Goal: Transaction & Acquisition: Book appointment/travel/reservation

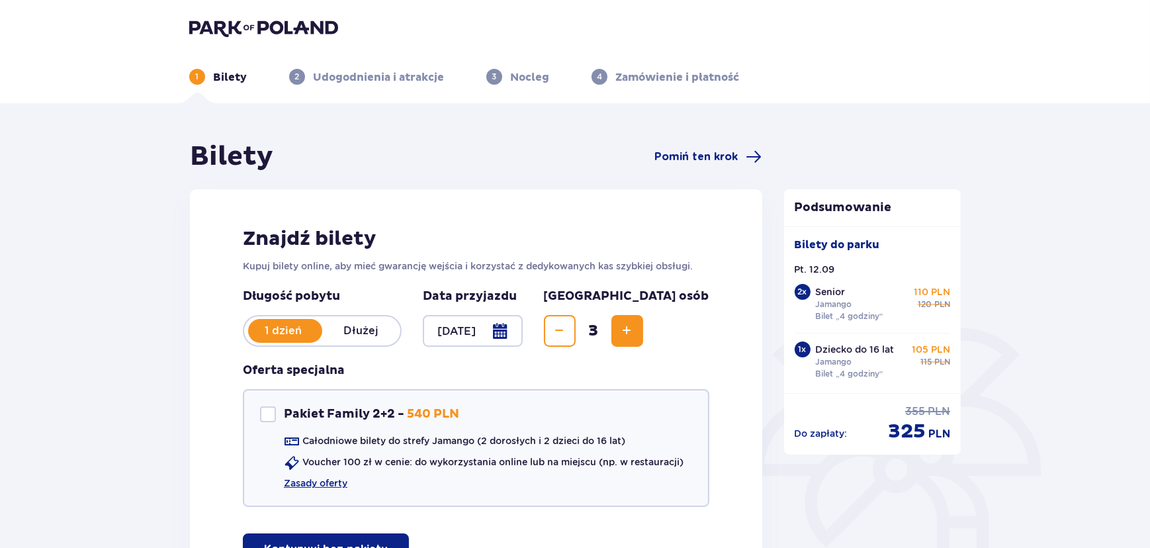
click at [232, 21] on img at bounding box center [263, 28] width 149 height 19
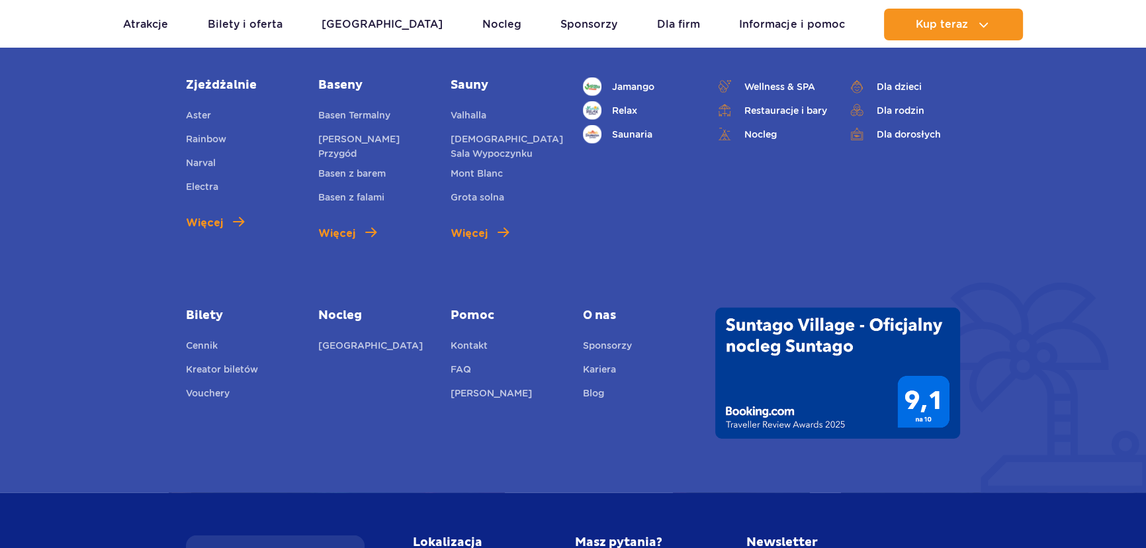
scroll to position [4856, 0]
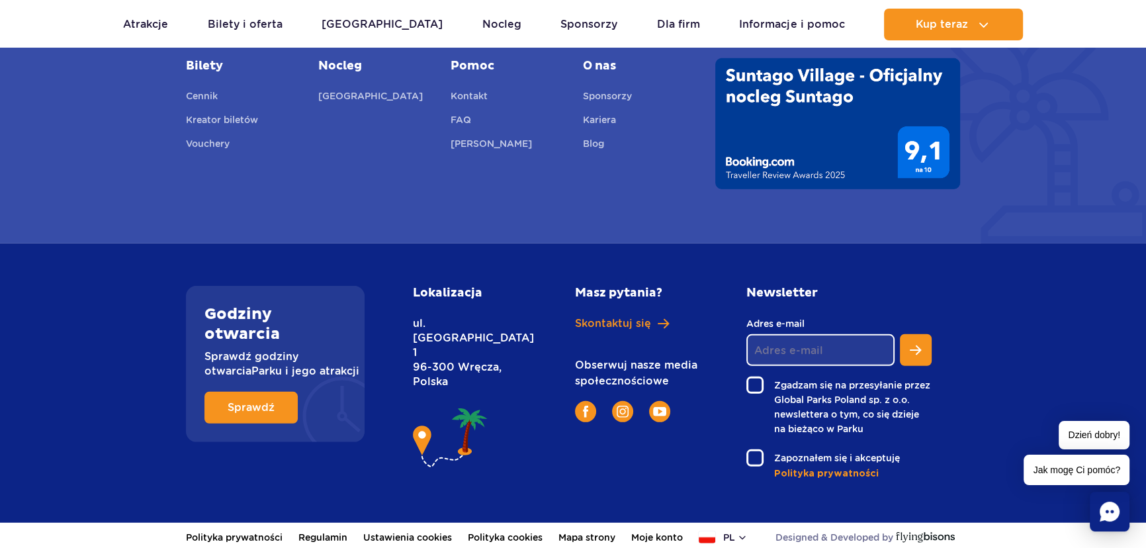
drag, startPoint x: 0, startPoint y: 0, endPoint x: 886, endPoint y: 499, distance: 1017.2
click at [323, 532] on link "Regulamin" at bounding box center [322, 537] width 49 height 29
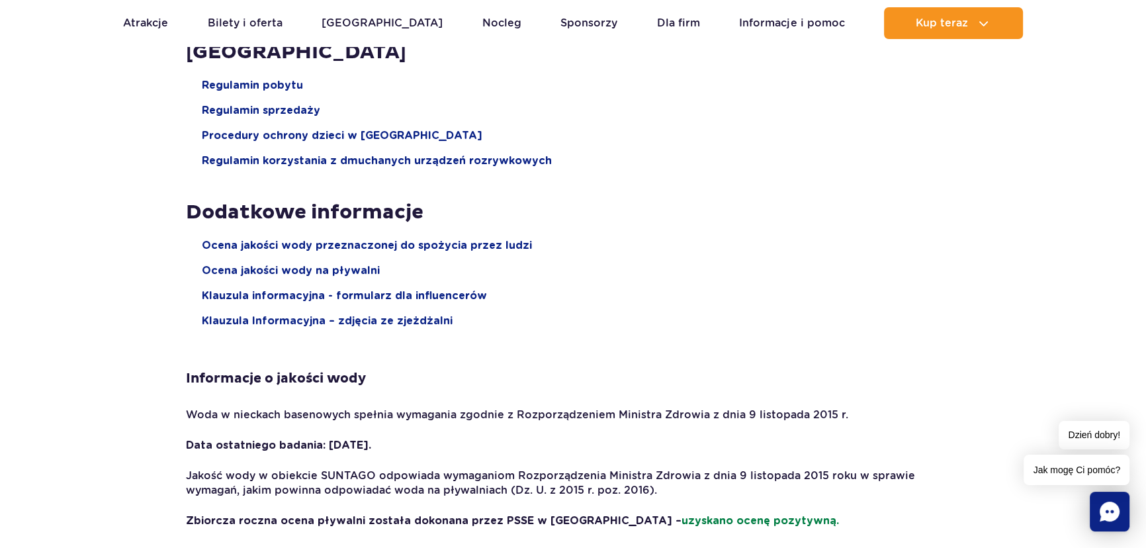
scroll to position [1924, 0]
click at [382, 323] on span "Klauzula Informacyjna – zdjęcia ze zjeżdżalni" at bounding box center [327, 321] width 251 height 15
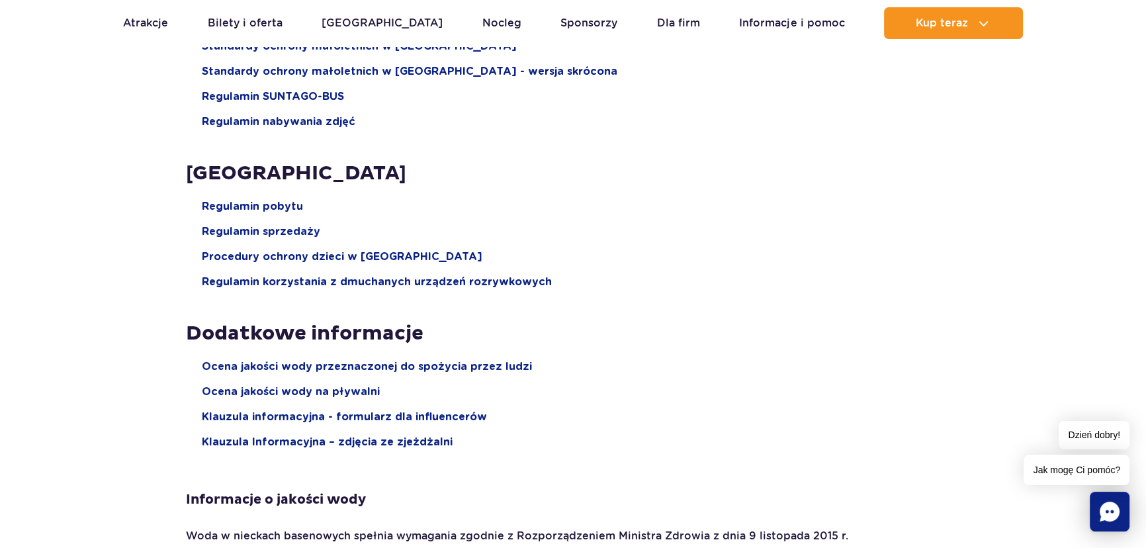
scroll to position [1684, 0]
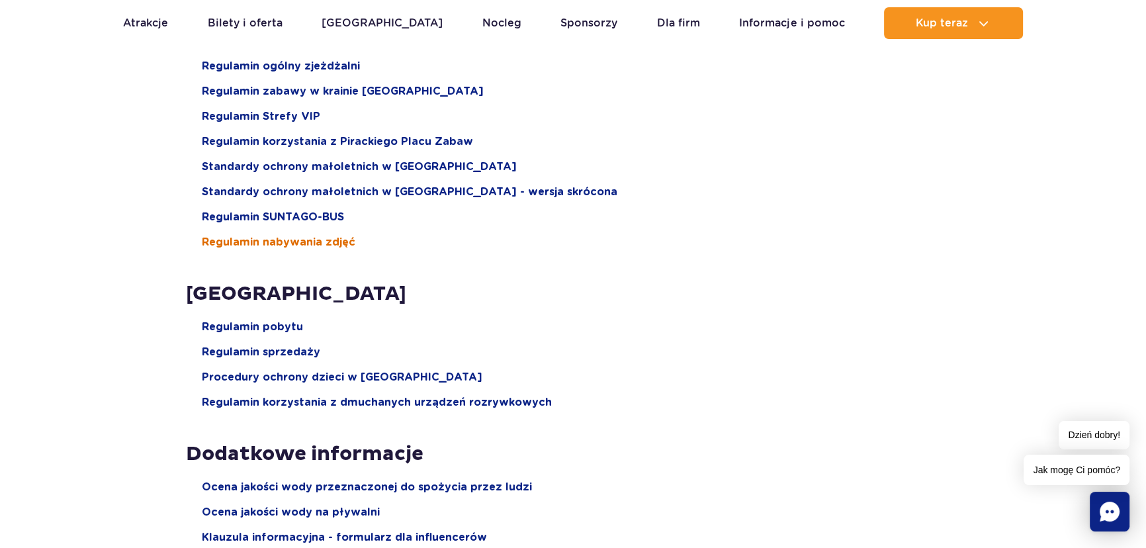
click at [310, 247] on span "Regulamin nabywania zdjęć" at bounding box center [278, 242] width 153 height 15
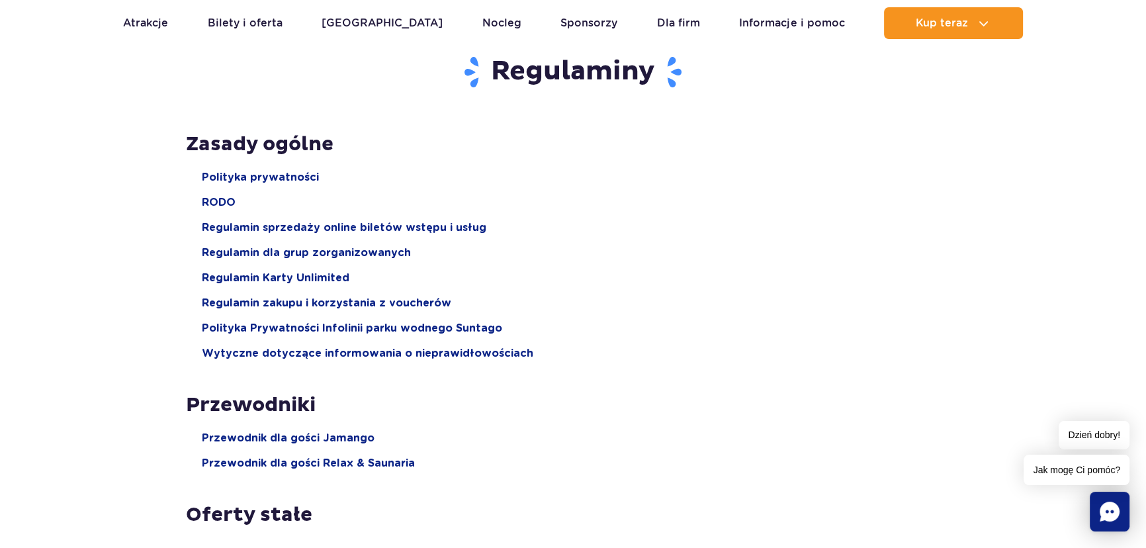
scroll to position [240, 0]
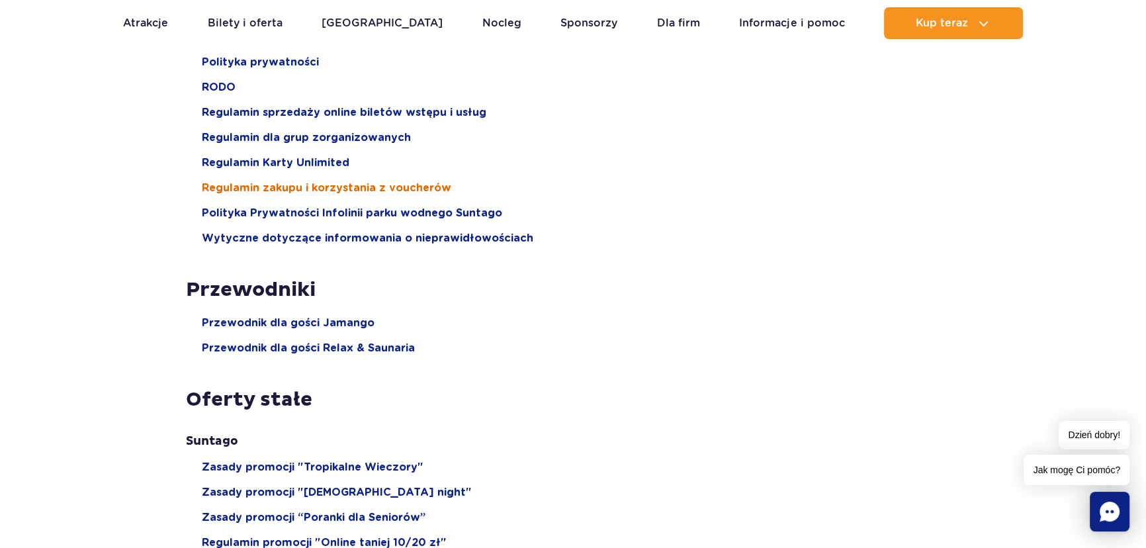
click at [402, 191] on span "Regulamin zakupu i korzystania z voucherów" at bounding box center [326, 188] width 249 height 15
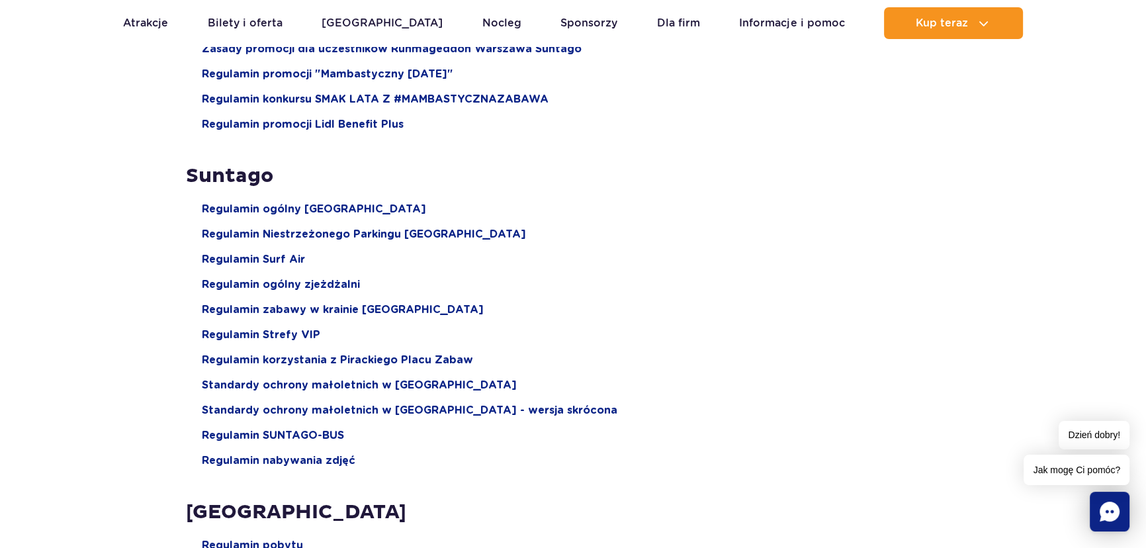
scroll to position [1563, 0]
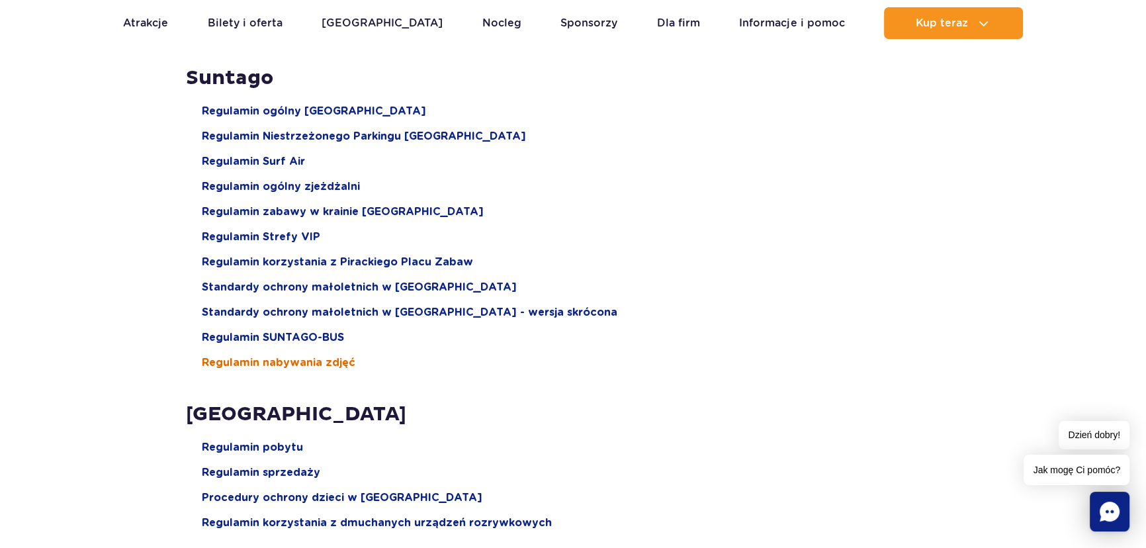
click at [320, 359] on span "Regulamin nabywania zdjęć" at bounding box center [278, 362] width 153 height 15
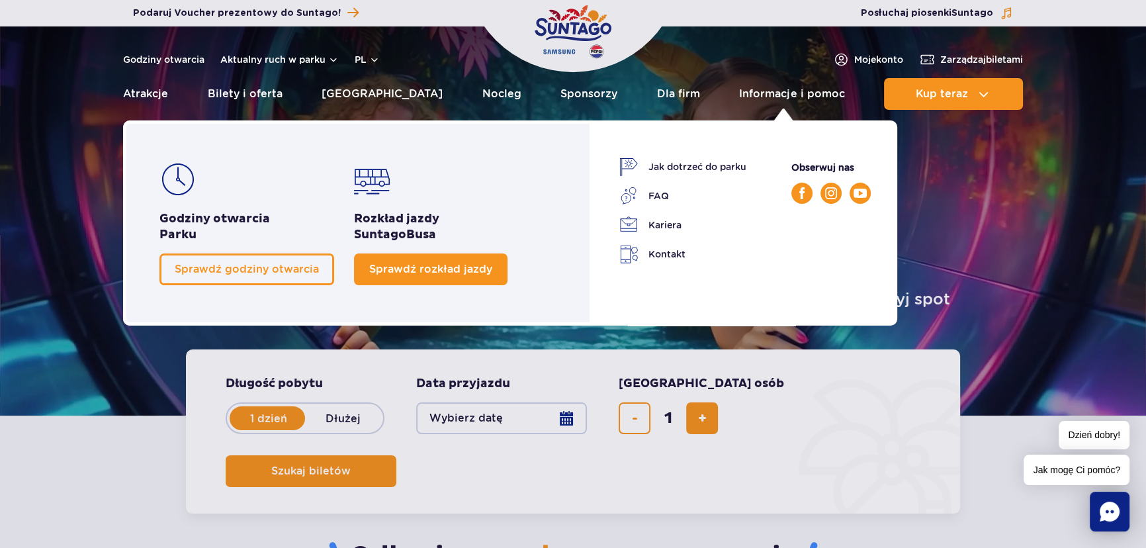
click at [463, 273] on span "Sprawdź rozkład jazdy" at bounding box center [430, 269] width 123 height 13
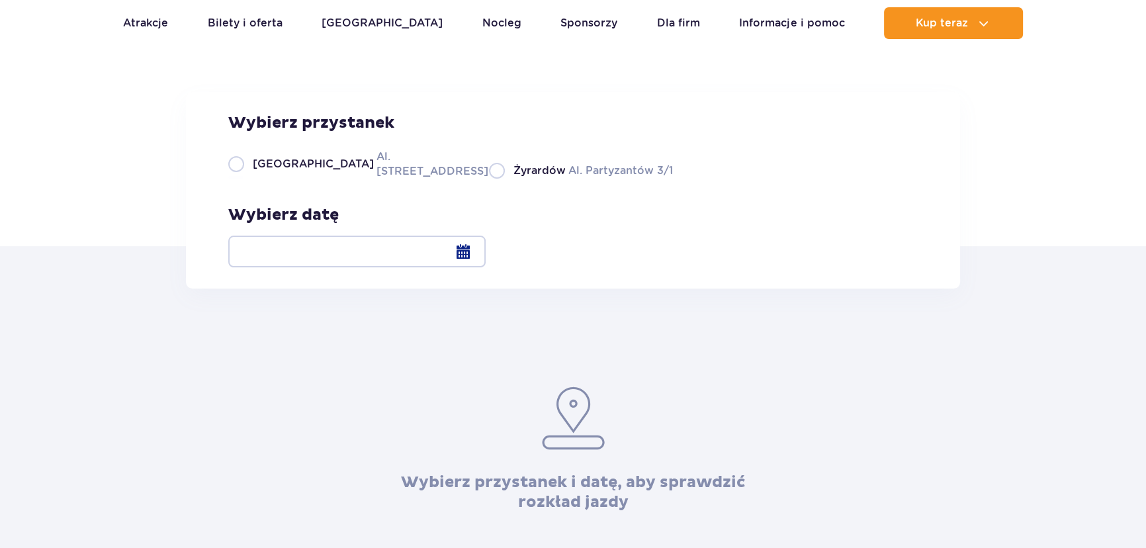
scroll to position [120, 0]
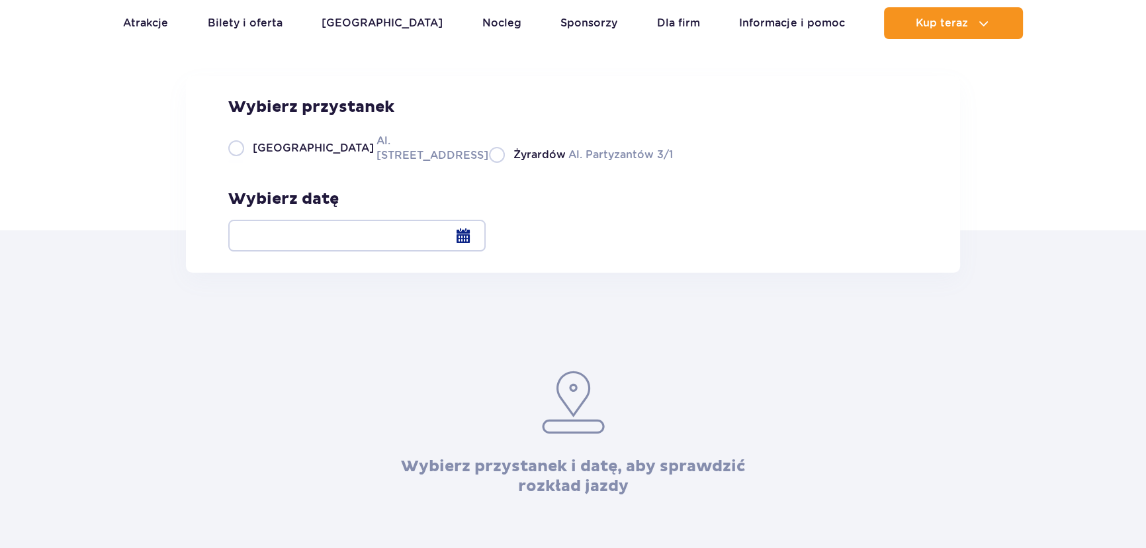
click at [255, 155] on span "Warszawa" at bounding box center [313, 148] width 121 height 15
click at [243, 163] on input "Warszawa Al. Jerozolimskie 56" at bounding box center [235, 161] width 15 height 3
radio input "true"
click at [486, 236] on div at bounding box center [356, 236] width 257 height 32
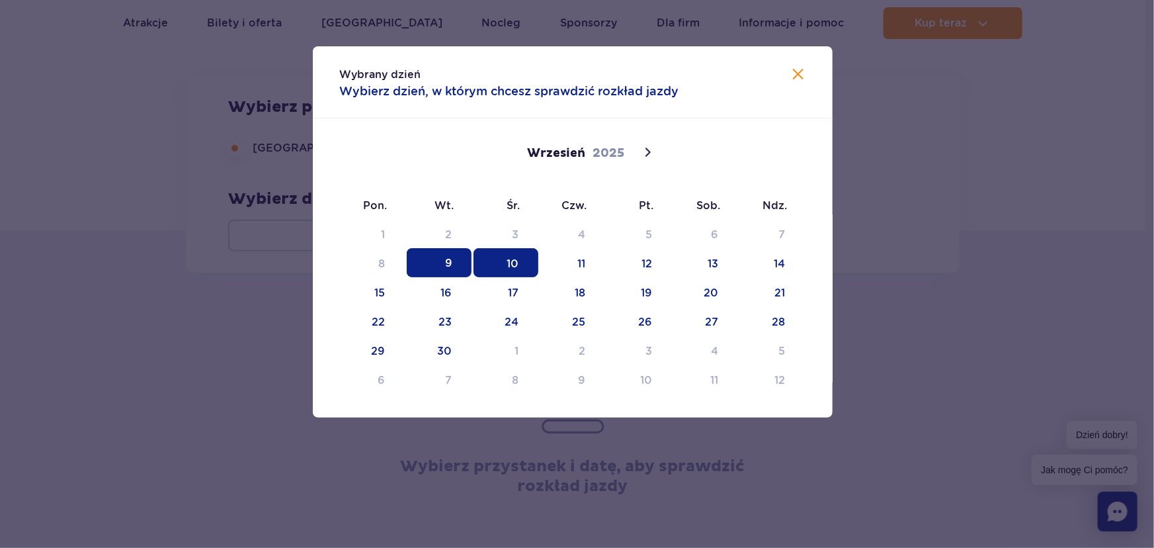
click at [496, 258] on span "10" at bounding box center [506, 262] width 65 height 29
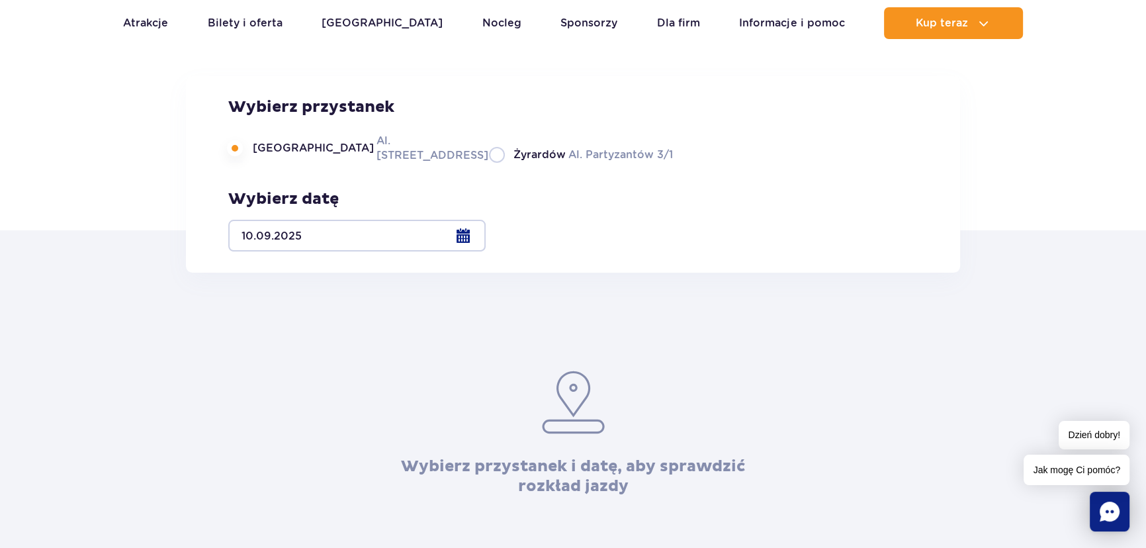
click at [486, 245] on div at bounding box center [356, 236] width 257 height 32
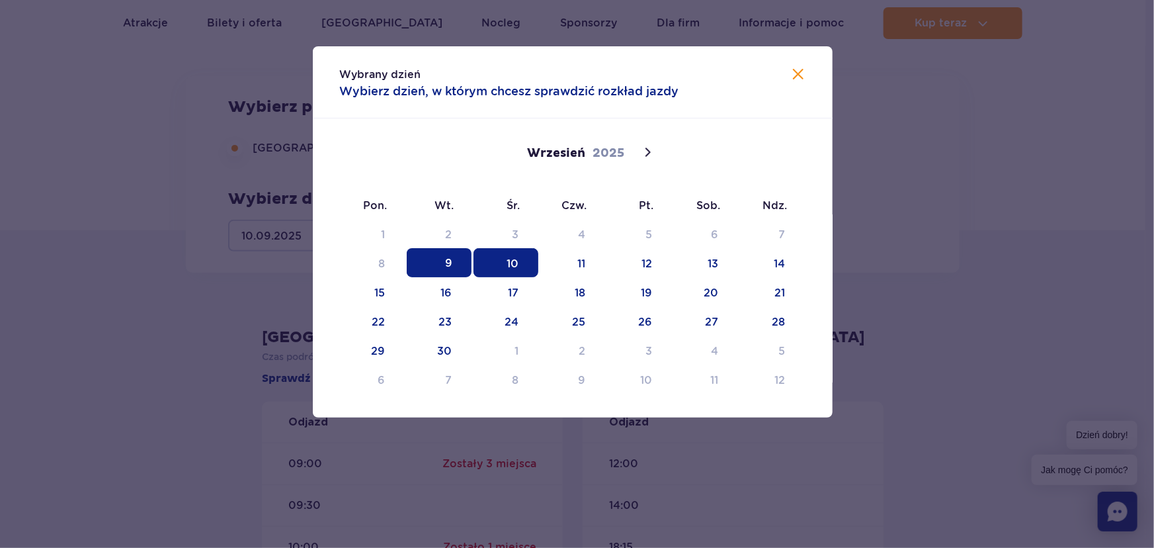
click at [449, 271] on span "9" at bounding box center [439, 262] width 65 height 29
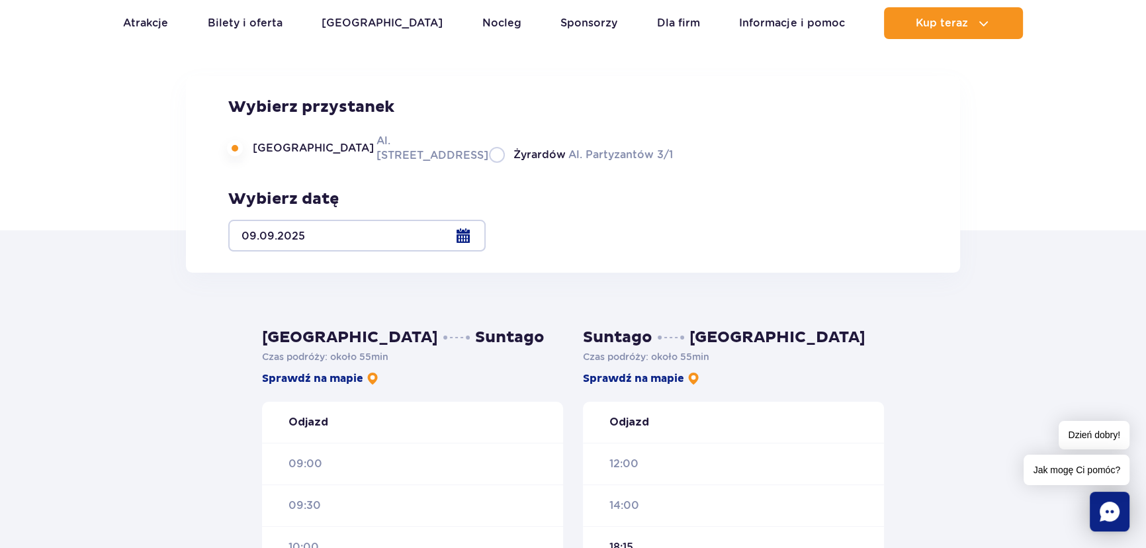
click at [486, 236] on div at bounding box center [356, 236] width 257 height 32
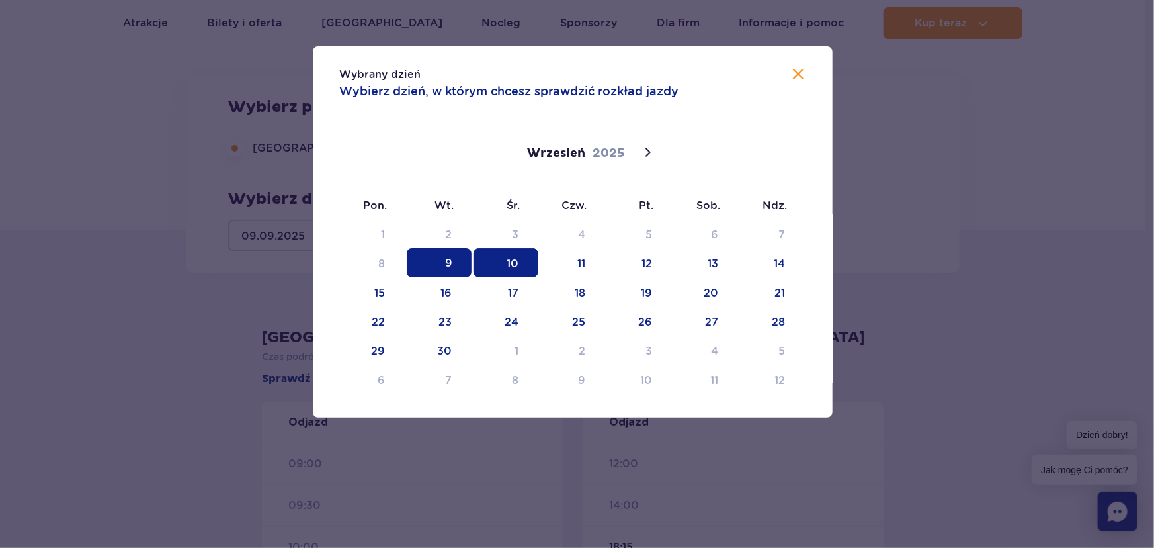
click at [506, 263] on span "10" at bounding box center [506, 262] width 65 height 29
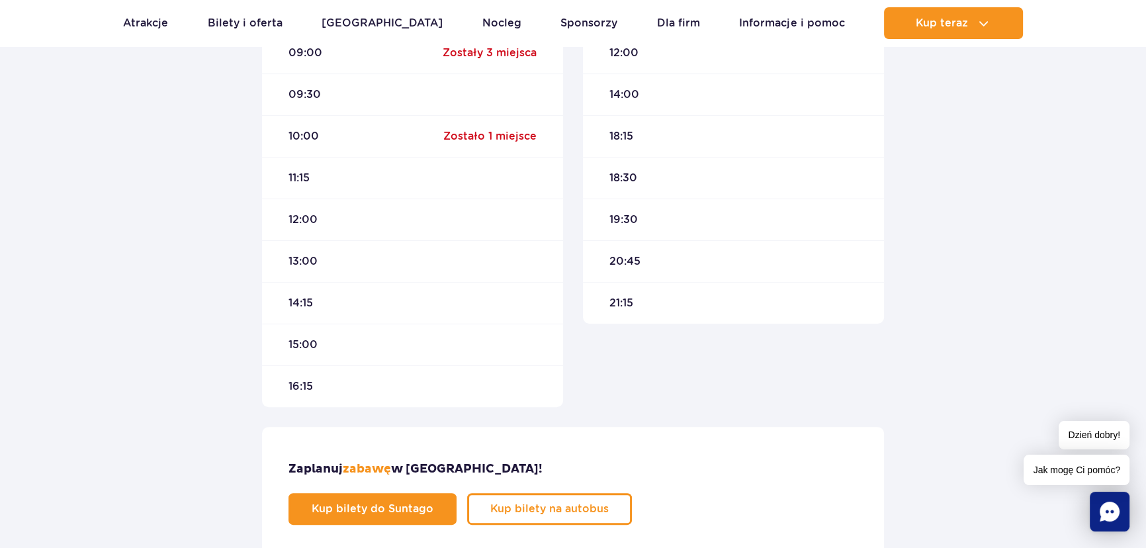
scroll to position [421, 0]
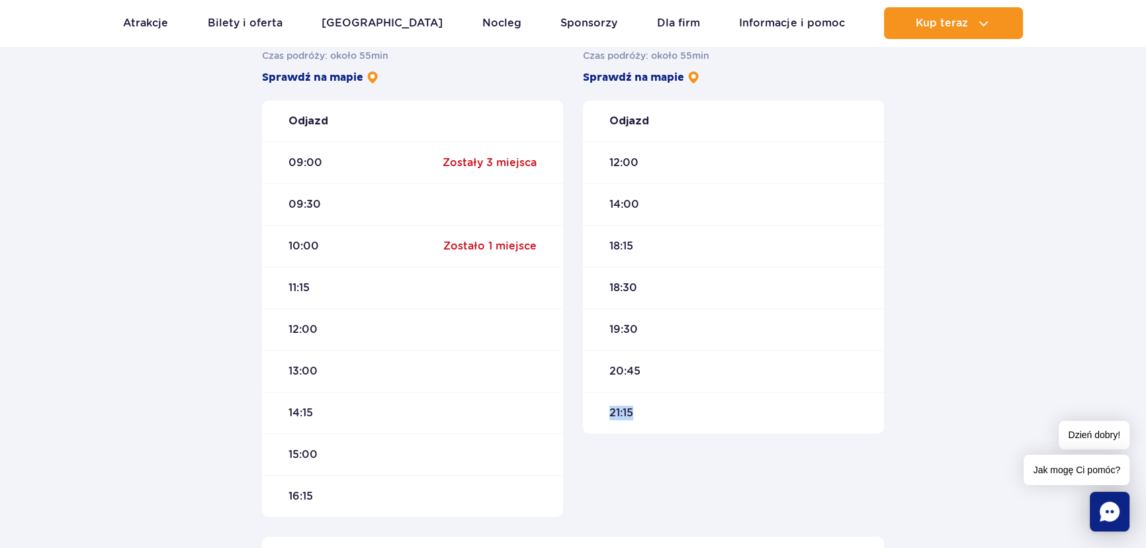
drag, startPoint x: 609, startPoint y: 411, endPoint x: 667, endPoint y: 411, distance: 58.2
click at [667, 411] on div "21:15" at bounding box center [733, 413] width 301 height 42
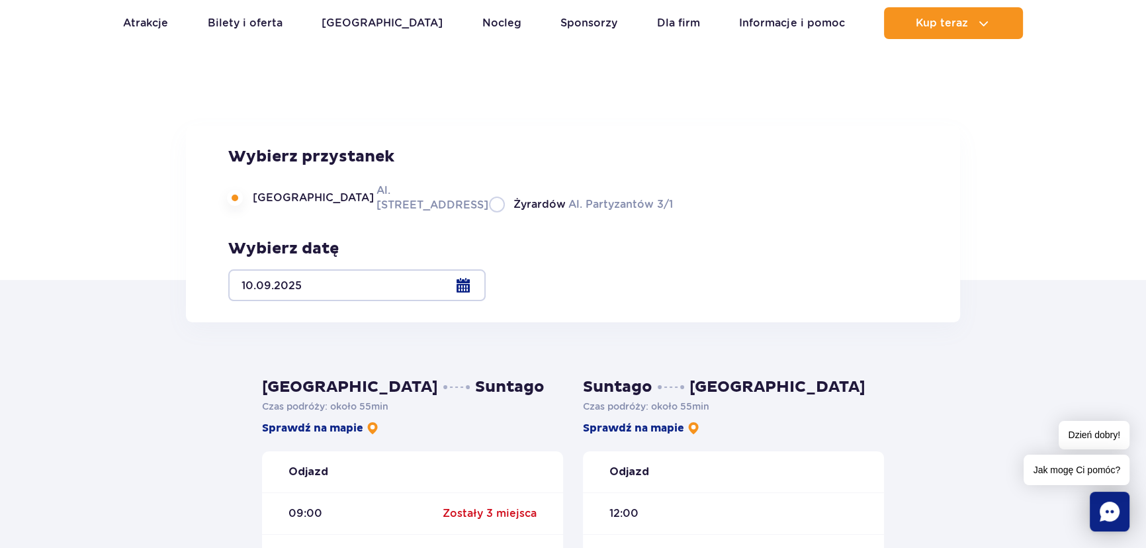
scroll to position [60, 0]
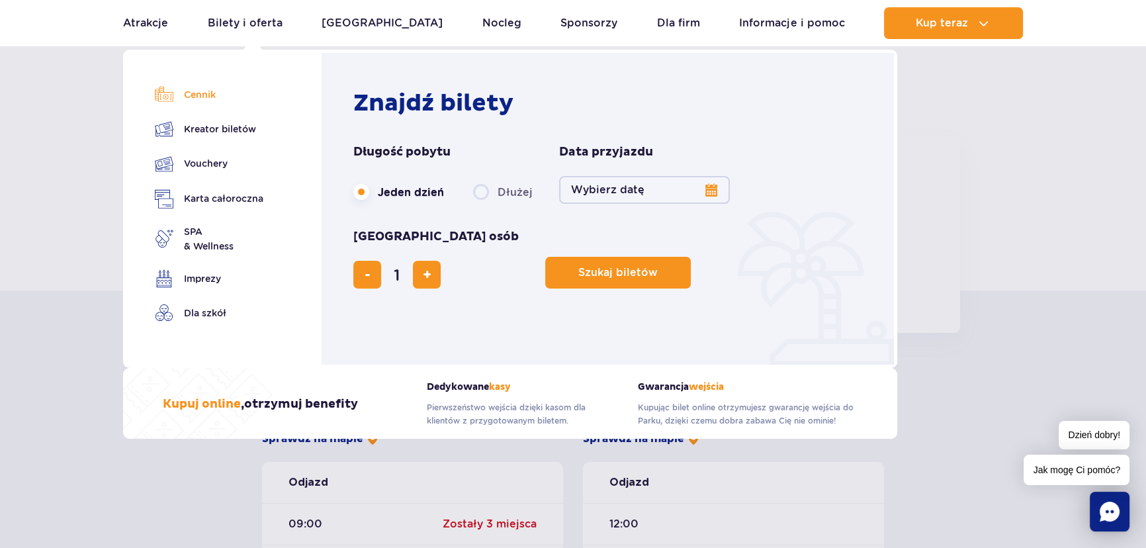
click at [195, 96] on link "Cennik" at bounding box center [209, 94] width 108 height 19
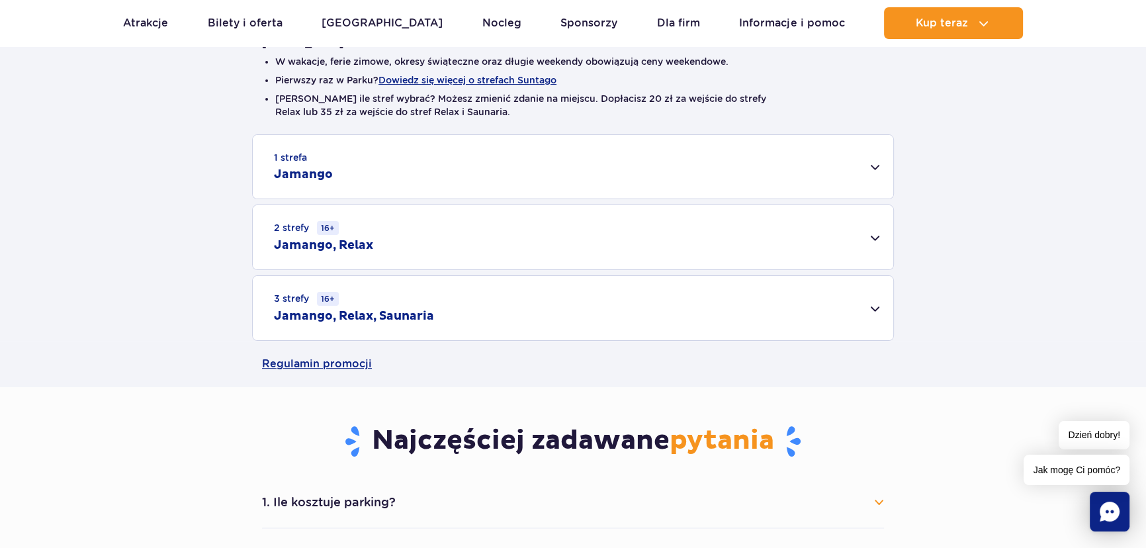
scroll to position [361, 0]
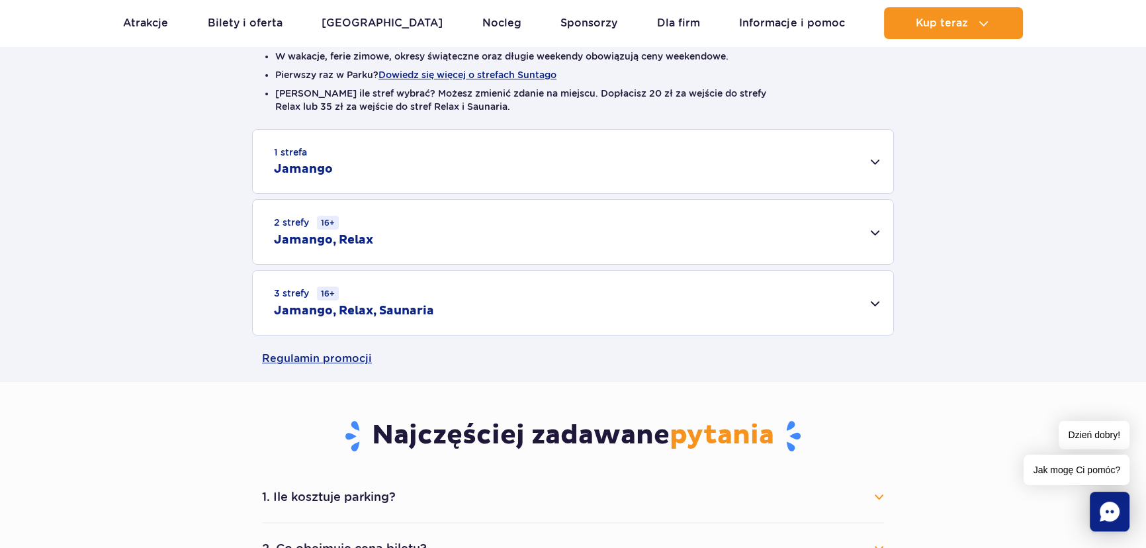
click at [359, 167] on div "1 strefa Jamango" at bounding box center [573, 162] width 640 height 64
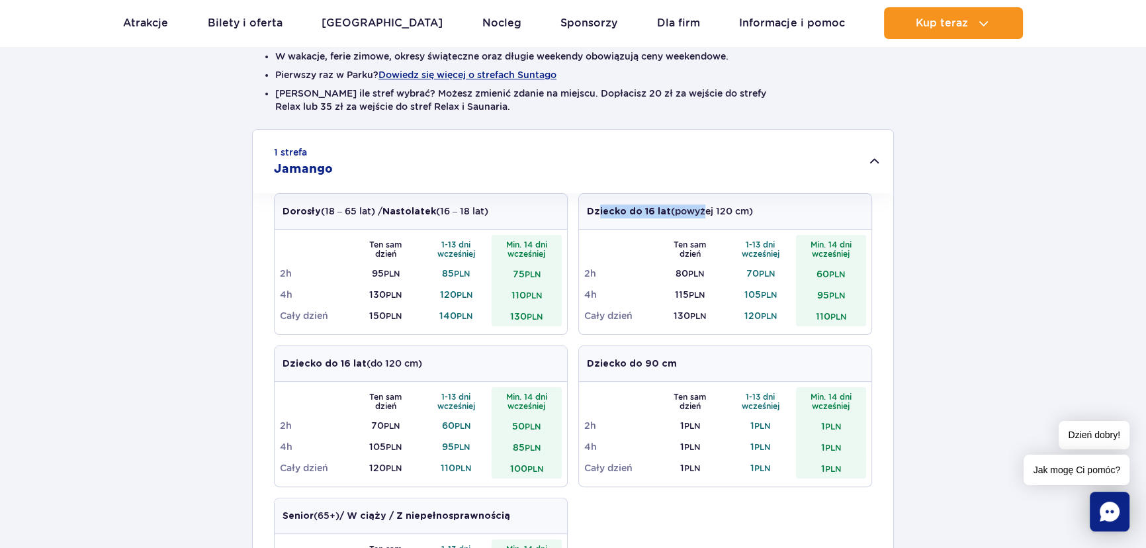
drag, startPoint x: 599, startPoint y: 212, endPoint x: 697, endPoint y: 211, distance: 98.6
click at [697, 211] on p "Dziecko do 16 lat (powyżej 120 cm)" at bounding box center [670, 211] width 166 height 14
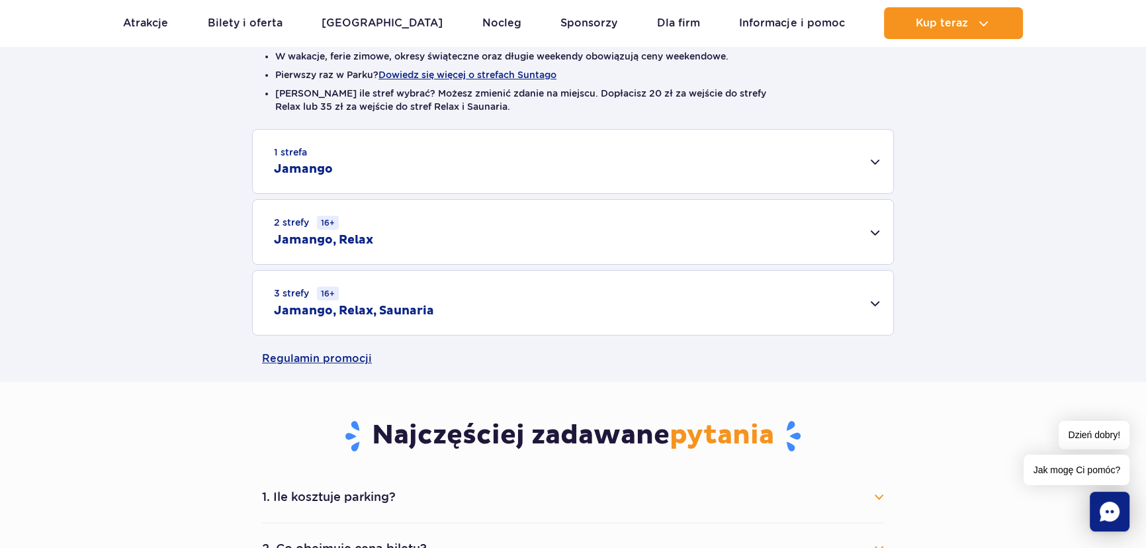
click at [661, 153] on div "1 strefa Jamango" at bounding box center [573, 162] width 640 height 64
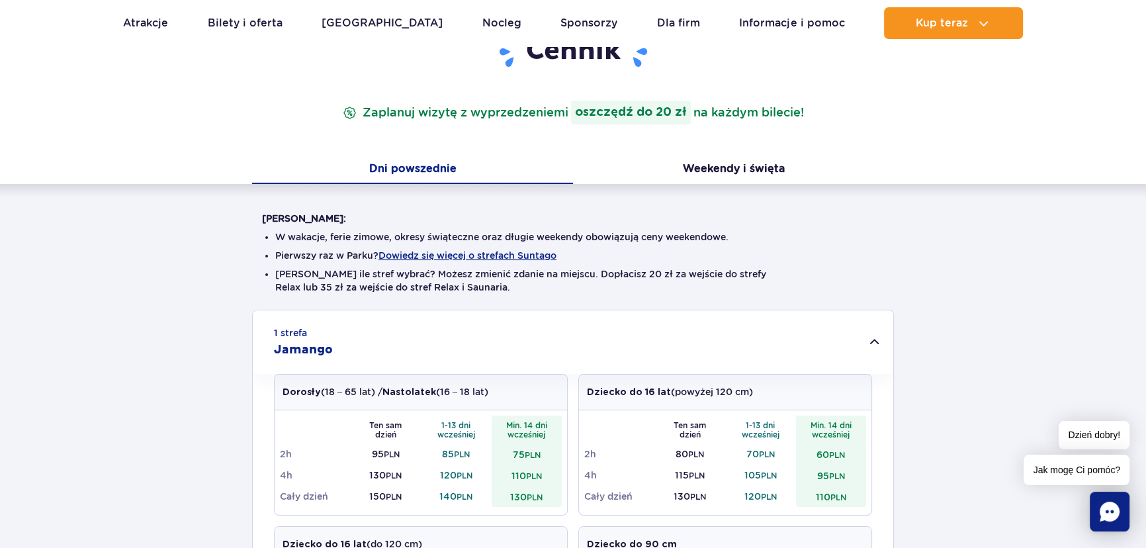
scroll to position [0, 0]
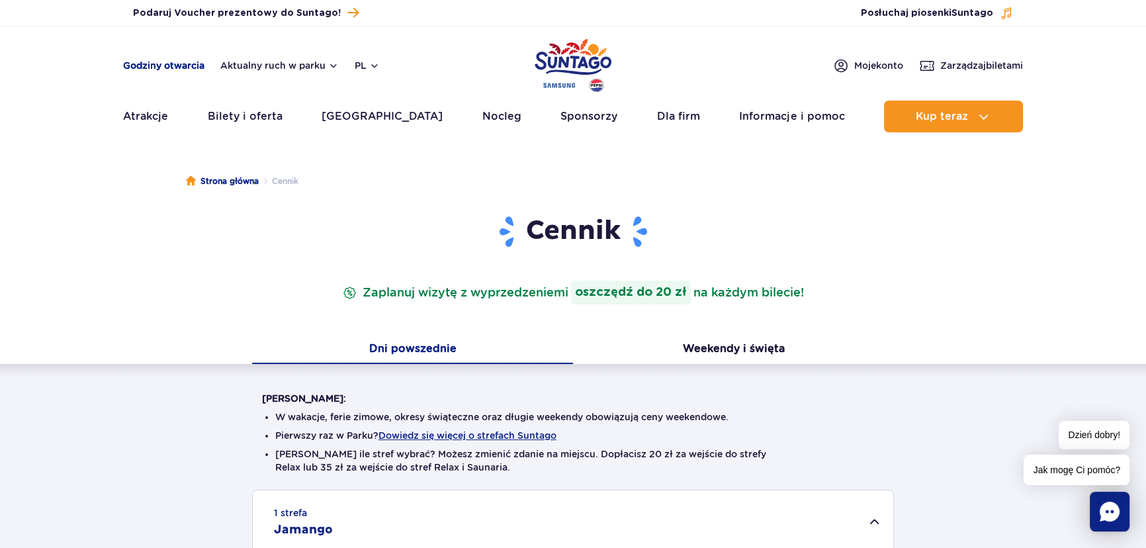
click at [167, 71] on link "Godziny otwarcia" at bounding box center [163, 65] width 81 height 13
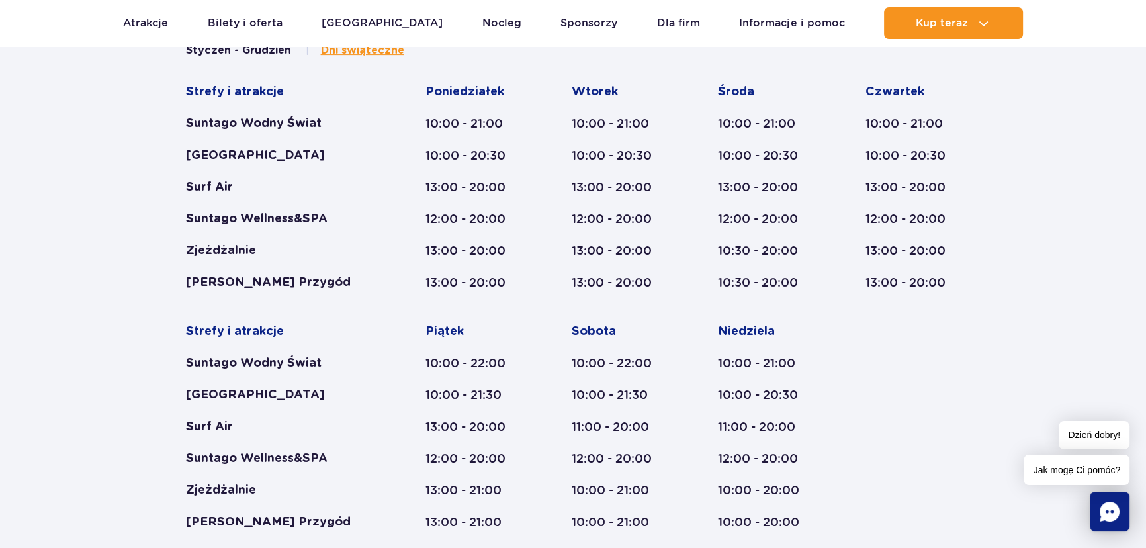
scroll to position [607, 0]
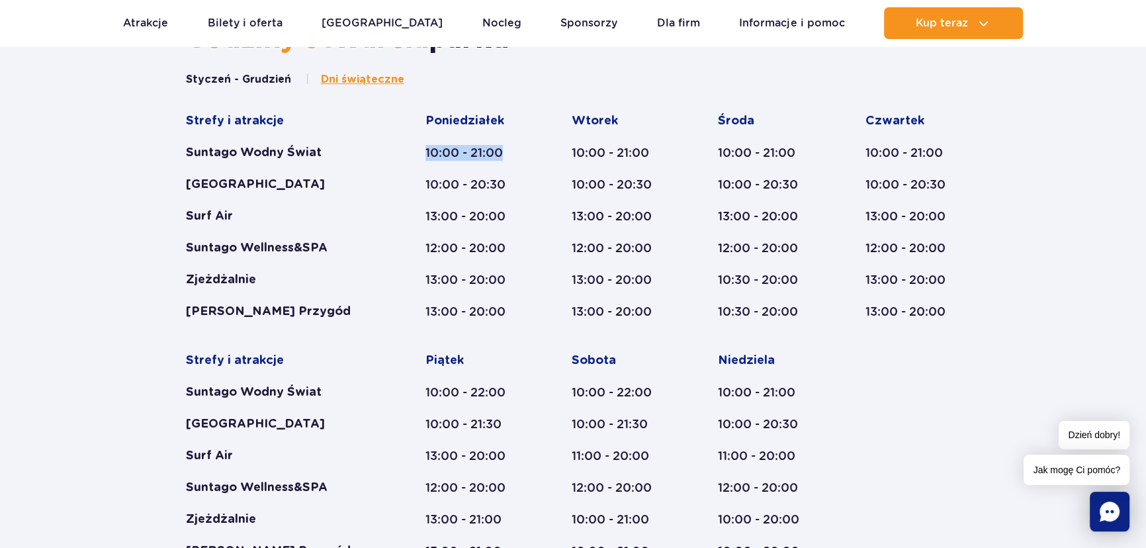
drag, startPoint x: 424, startPoint y: 150, endPoint x: 512, endPoint y: 150, distance: 88.0
click at [512, 150] on div "10:00 - 21:00" at bounding box center [472, 153] width 95 height 16
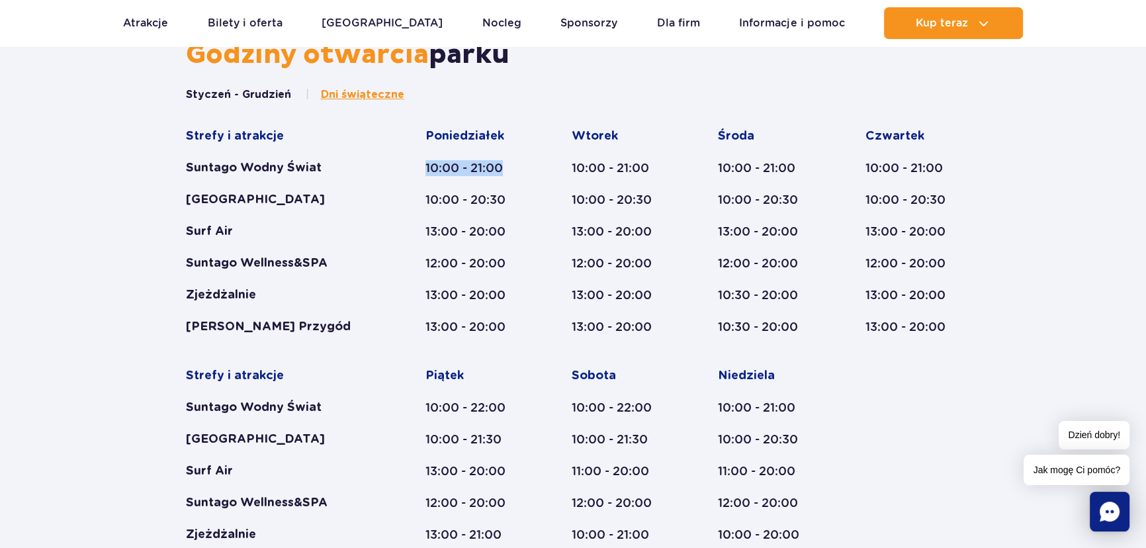
scroll to position [486, 0]
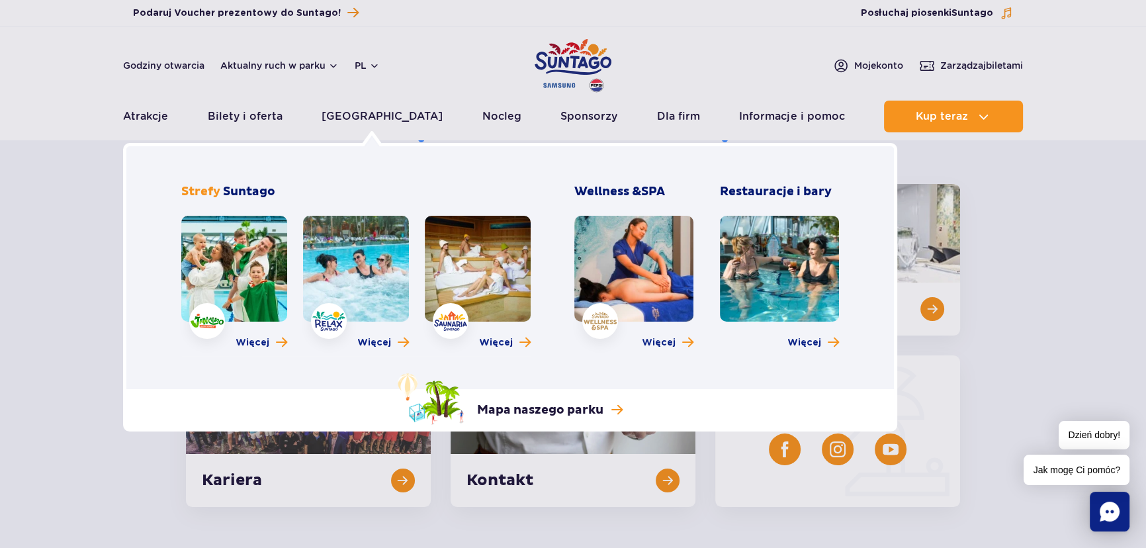
scroll to position [0, 0]
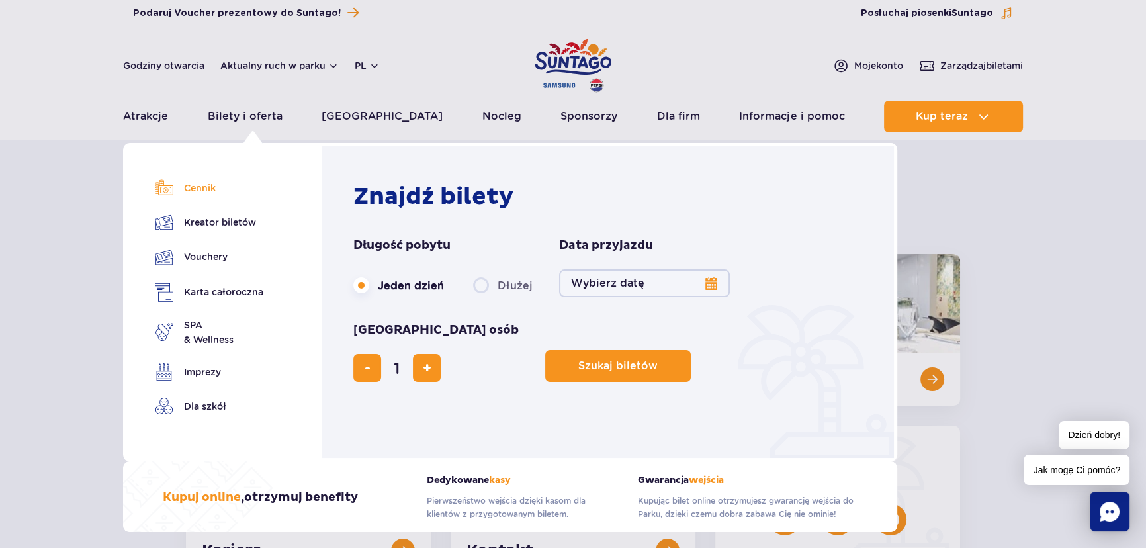
click at [207, 183] on link "Cennik" at bounding box center [209, 188] width 108 height 19
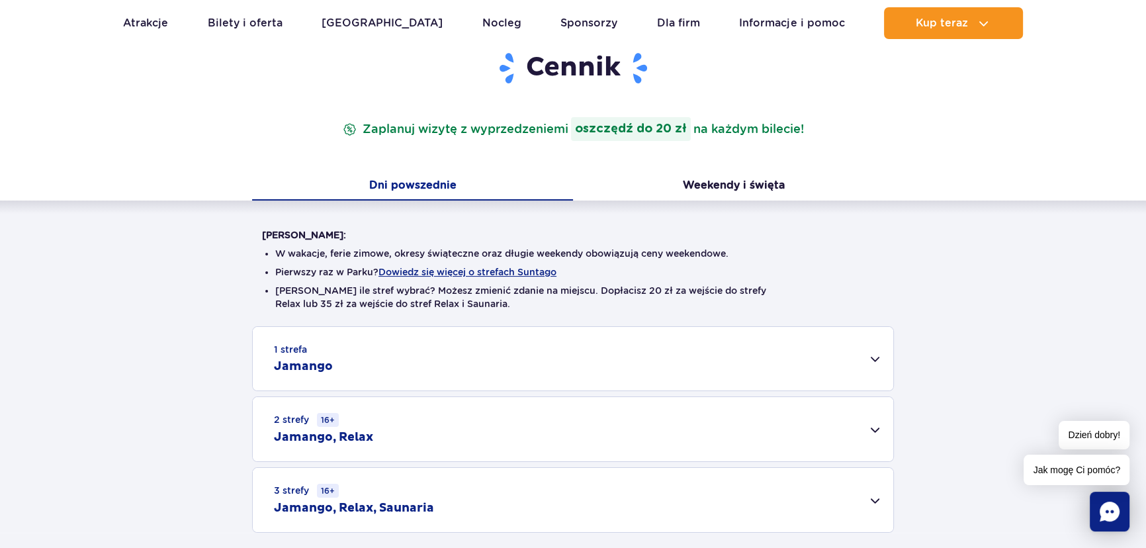
scroll to position [204, 0]
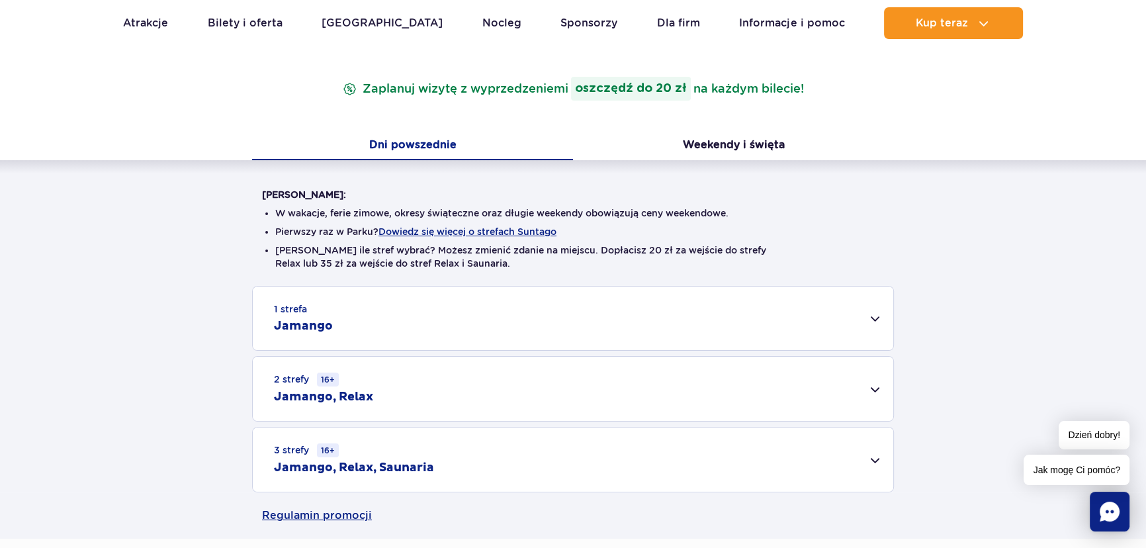
click at [714, 322] on div "1 strefa Jamango" at bounding box center [573, 318] width 640 height 64
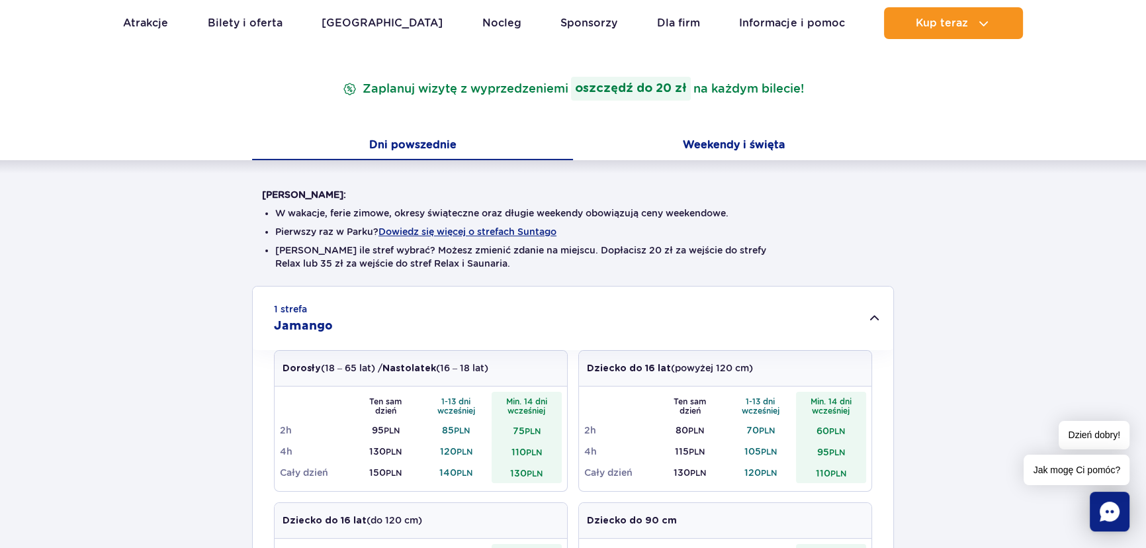
click at [733, 144] on button "Weekendy i święta" at bounding box center [733, 146] width 321 height 28
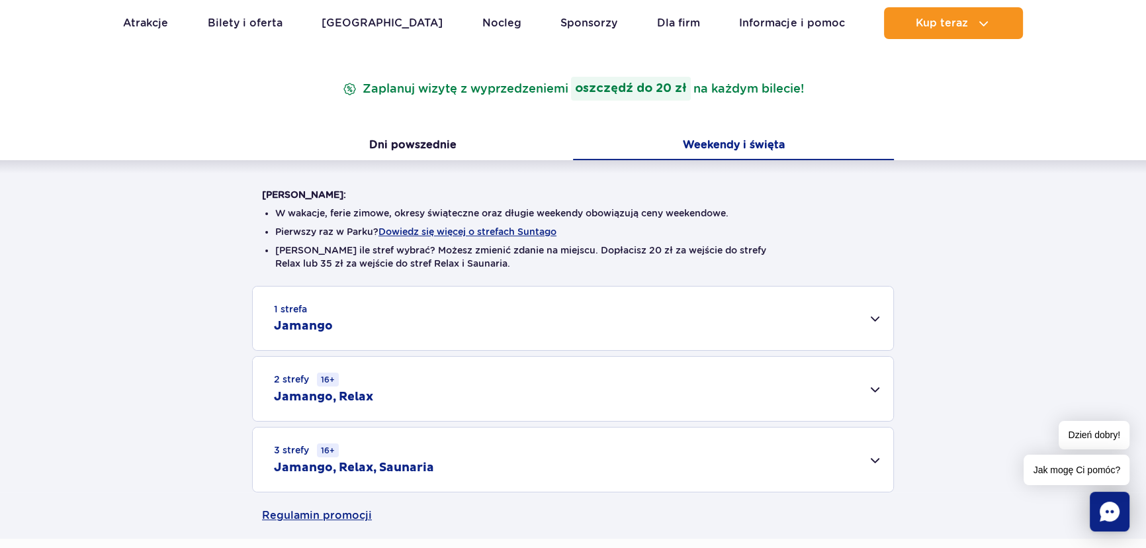
click at [746, 301] on div "1 strefa Jamango" at bounding box center [573, 318] width 640 height 64
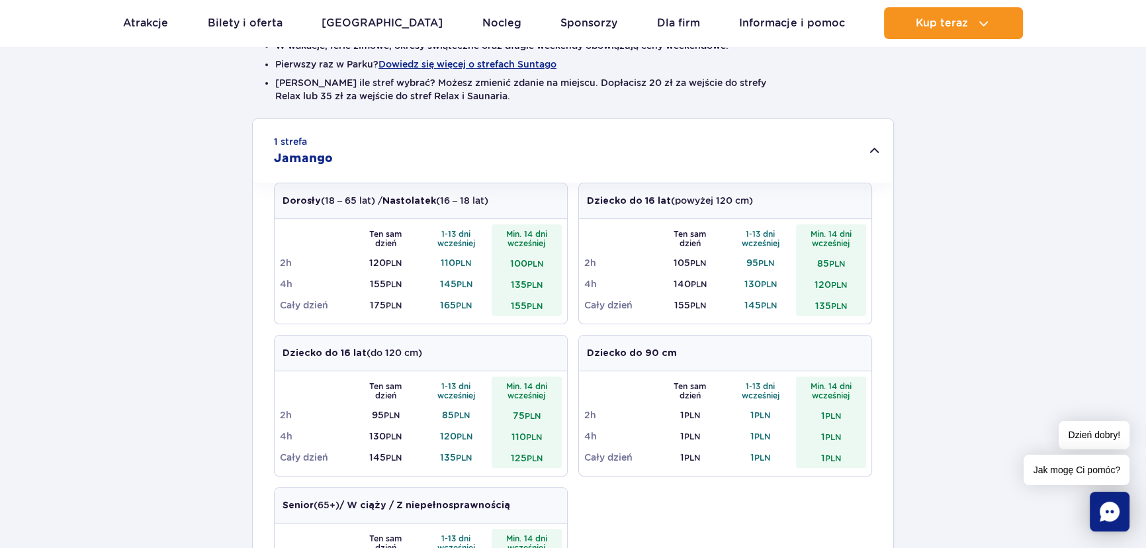
scroll to position [264, 0]
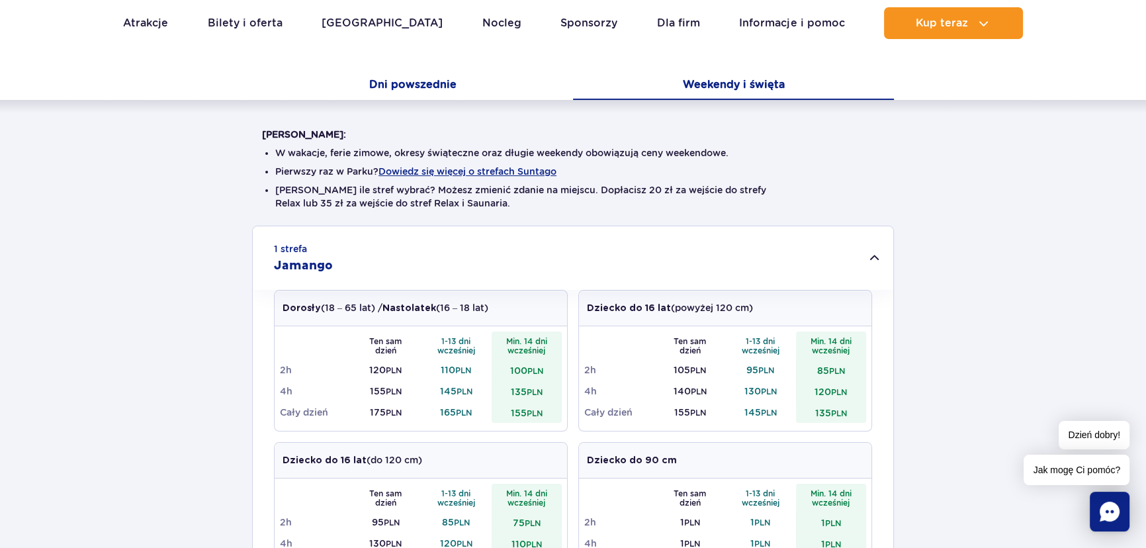
click at [459, 79] on button "Dni powszednie" at bounding box center [412, 86] width 321 height 28
click at [717, 77] on button "Weekendy i święta" at bounding box center [733, 86] width 321 height 28
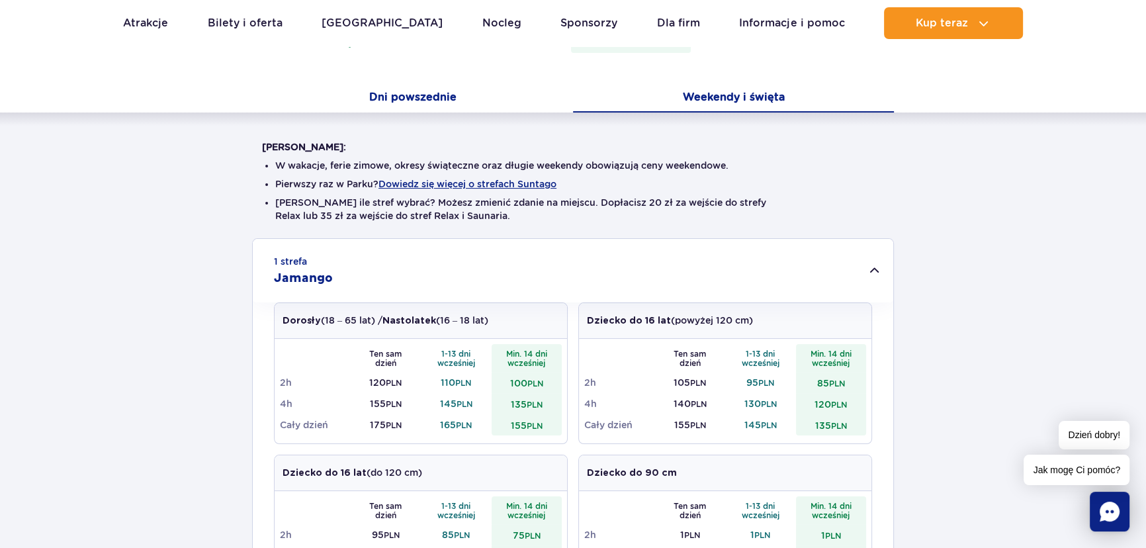
scroll to position [144, 0]
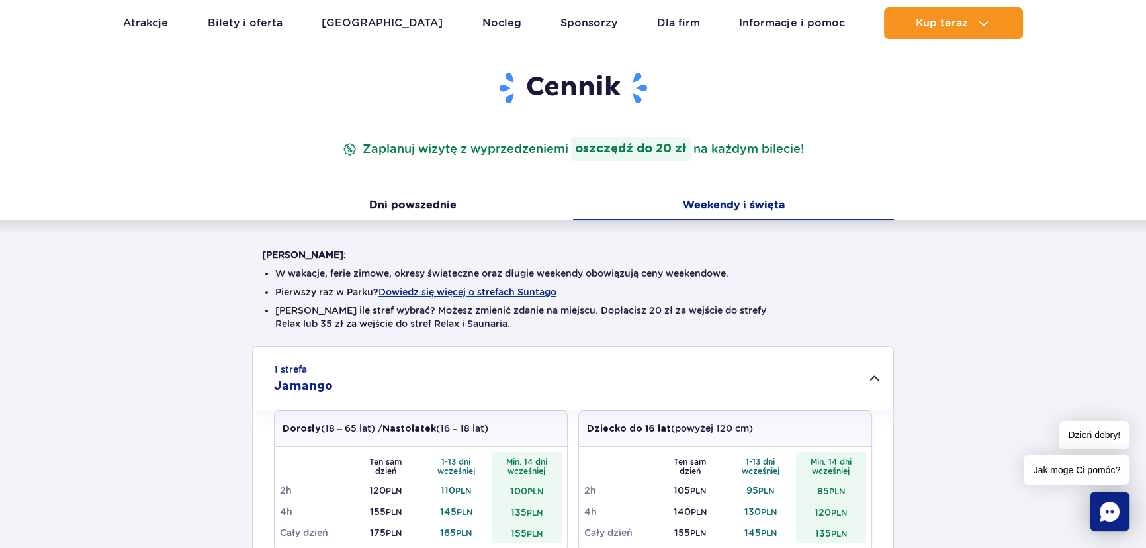
click at [408, 185] on div "Cennik Zaplanuj wizytę z wyprzedzeniem i oszczędź do 20 zł na każdym bilecie!" at bounding box center [573, 132] width 642 height 122
click at [411, 203] on button "Dni powszednie" at bounding box center [412, 207] width 321 height 28
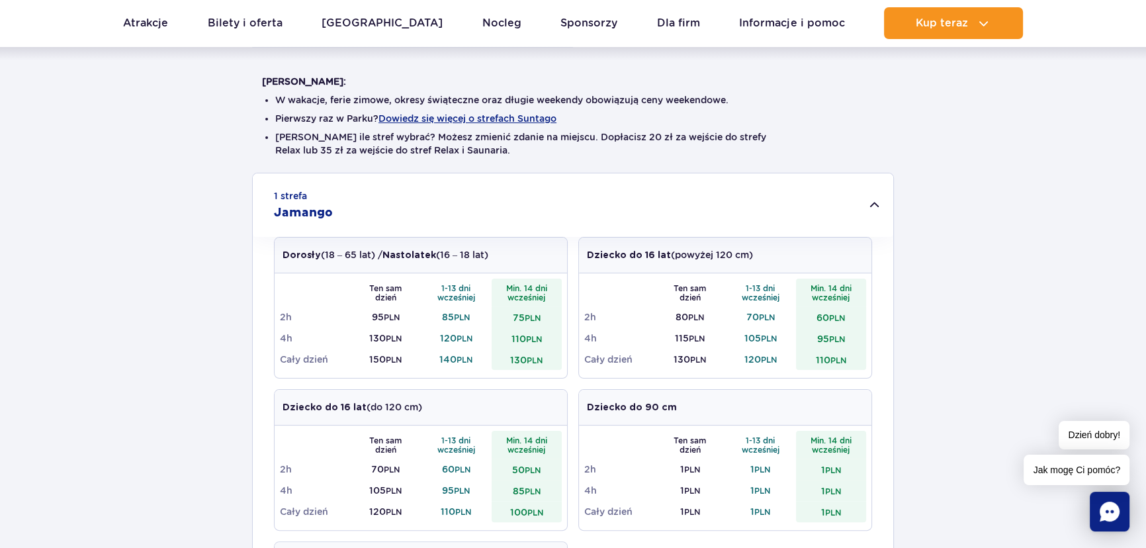
scroll to position [384, 0]
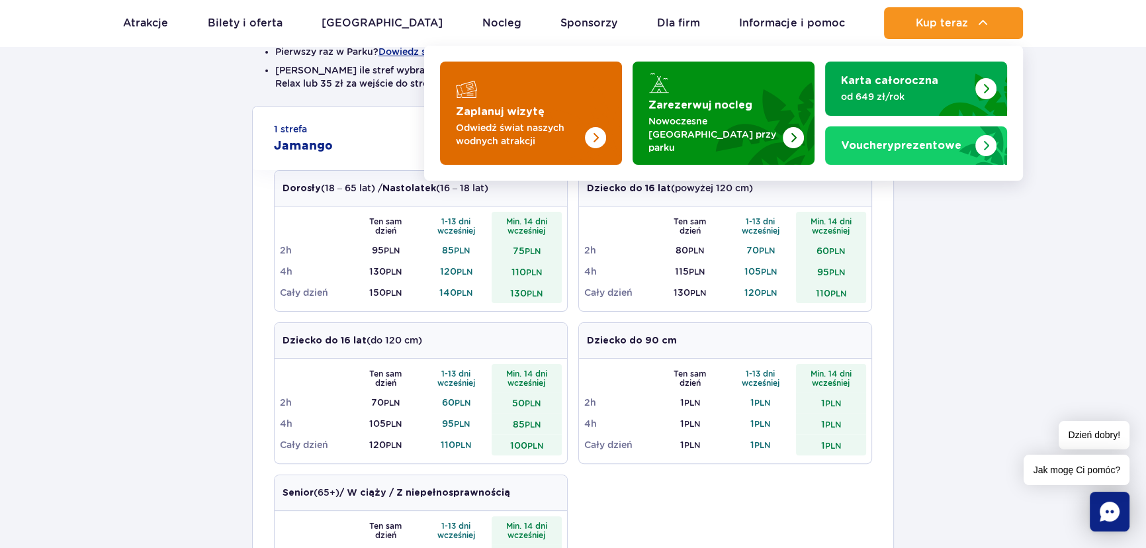
click at [545, 93] on img "Zaplanuj wizytę" at bounding box center [569, 113] width 105 height 103
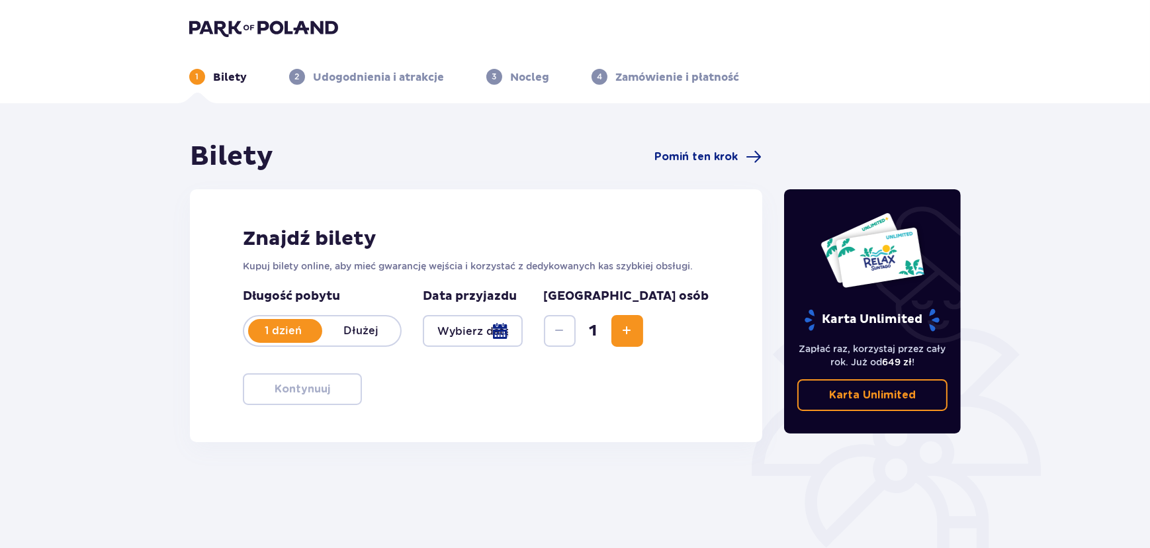
drag, startPoint x: 755, startPoint y: 135, endPoint x: 755, endPoint y: 144, distance: 8.6
click at [756, 141] on div "Bilety Pomiń ten krok Znajdź bilety Kupuj bilety online, aby mieć gwarancję wej…" at bounding box center [575, 388] width 1150 height 571
click at [752, 152] on span at bounding box center [754, 157] width 16 height 16
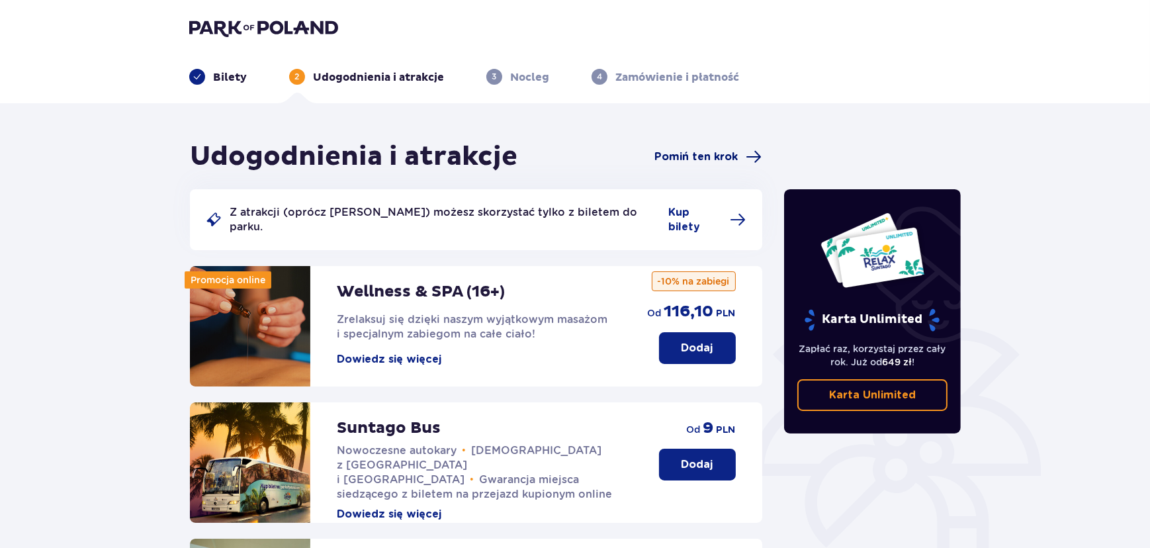
click at [751, 162] on span at bounding box center [754, 157] width 16 height 16
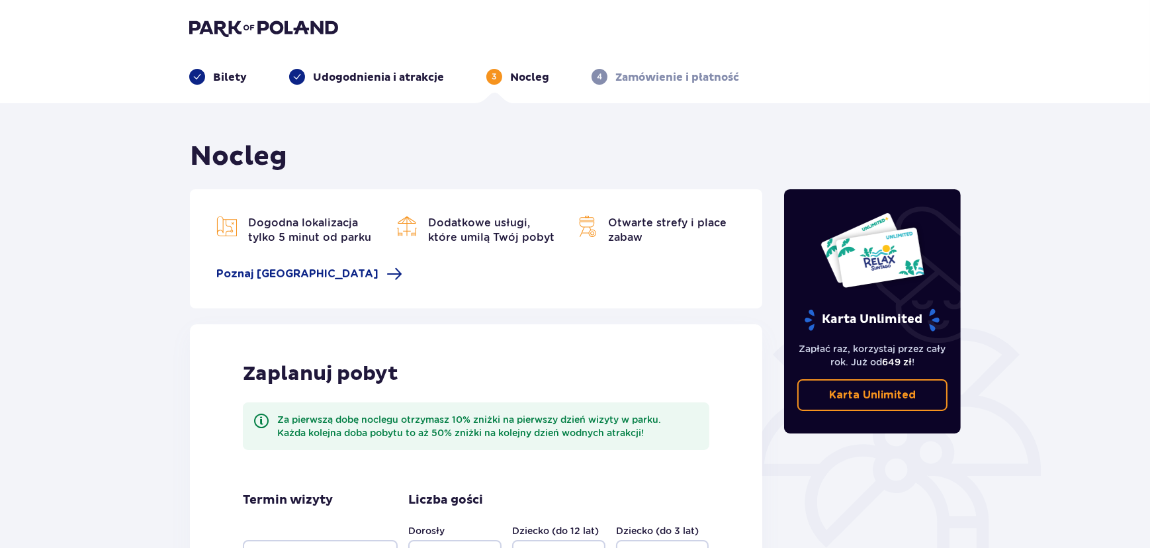
click at [374, 77] on p "Udogodnienia i atrakcje" at bounding box center [378, 77] width 131 height 15
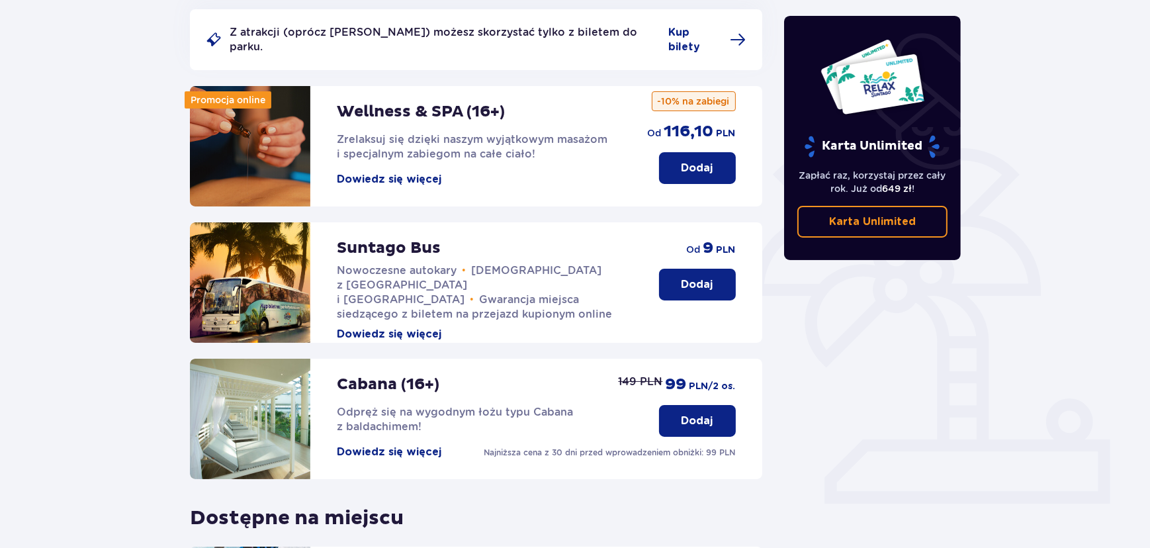
click at [673, 278] on button "Dodaj" at bounding box center [697, 285] width 77 height 32
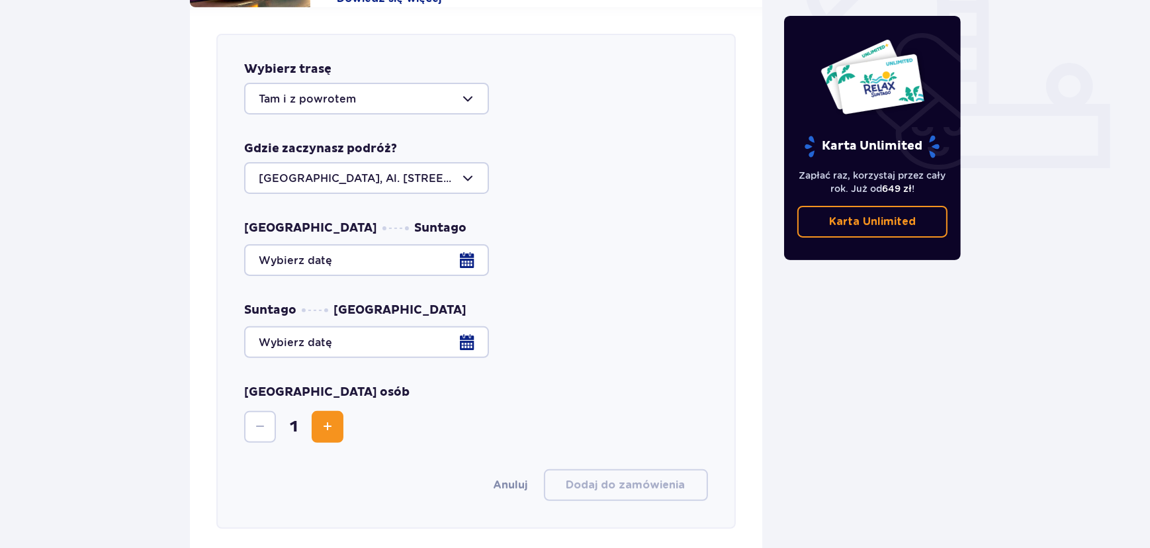
scroll to position [520, 0]
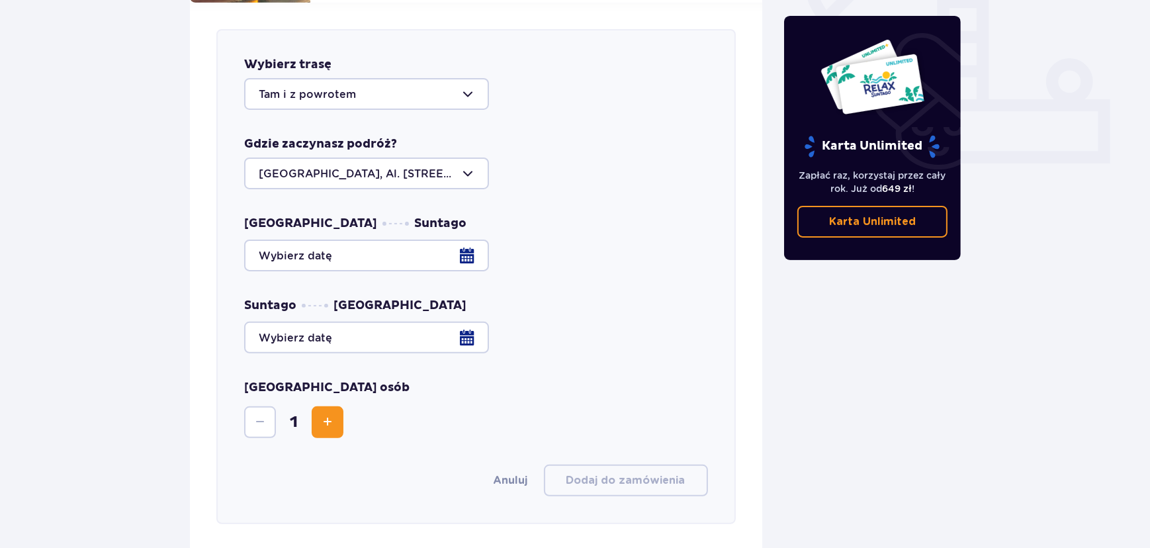
click at [337, 91] on div at bounding box center [366, 94] width 245 height 32
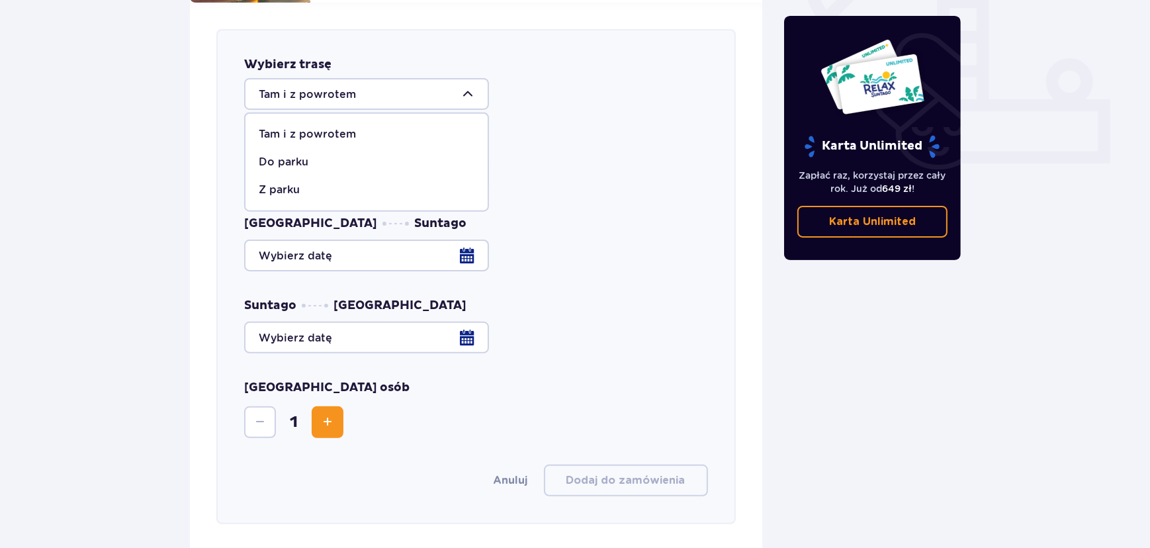
click at [294, 155] on p "Do parku" at bounding box center [284, 162] width 50 height 15
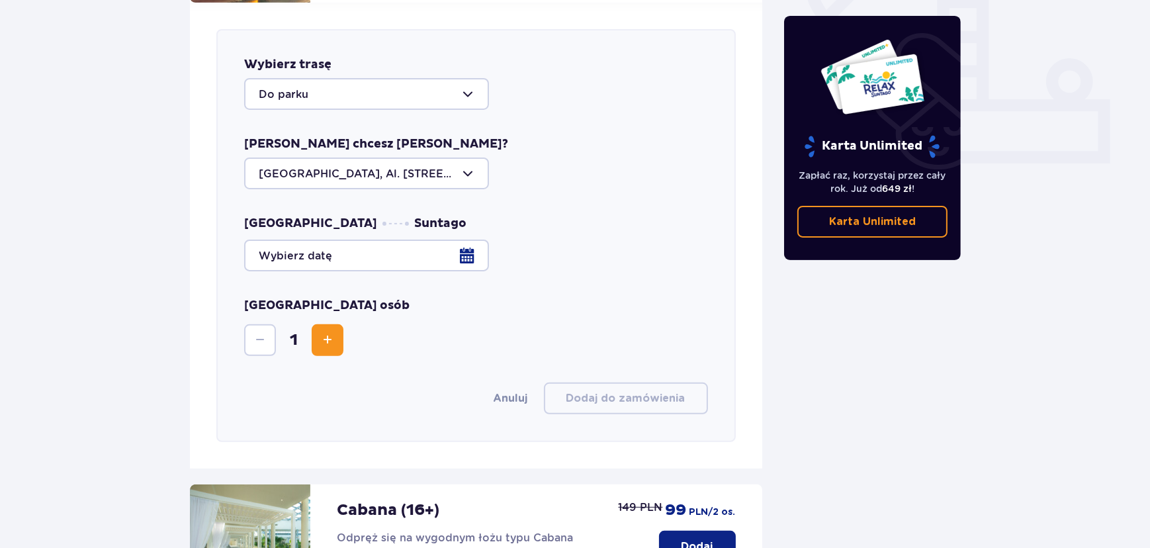
click at [344, 86] on div at bounding box center [366, 94] width 245 height 32
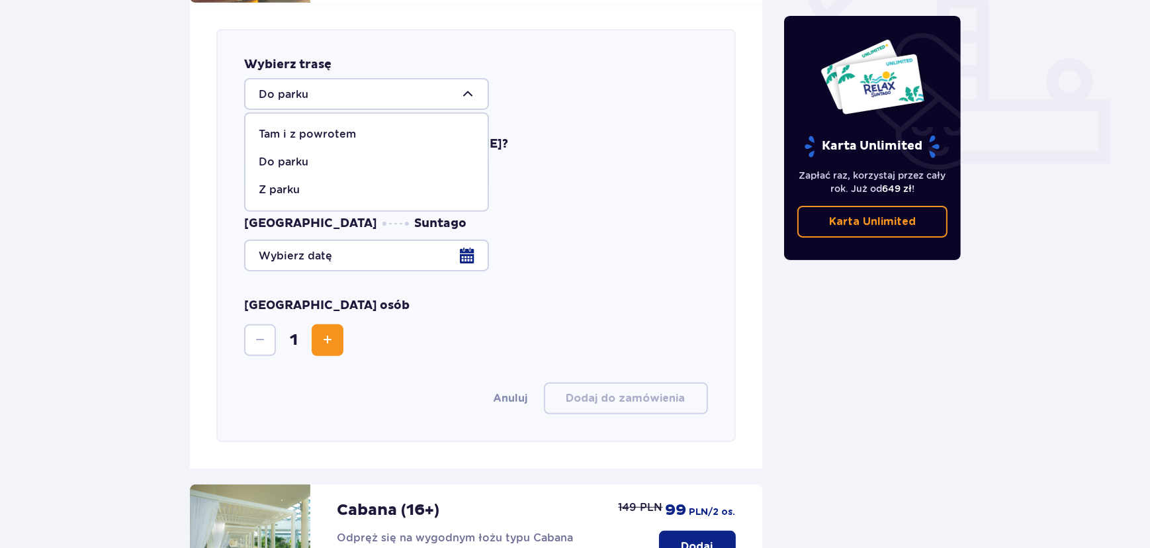
click at [326, 127] on p "Tam i z powrotem" at bounding box center [307, 134] width 97 height 15
type input "Tam i z powrotem"
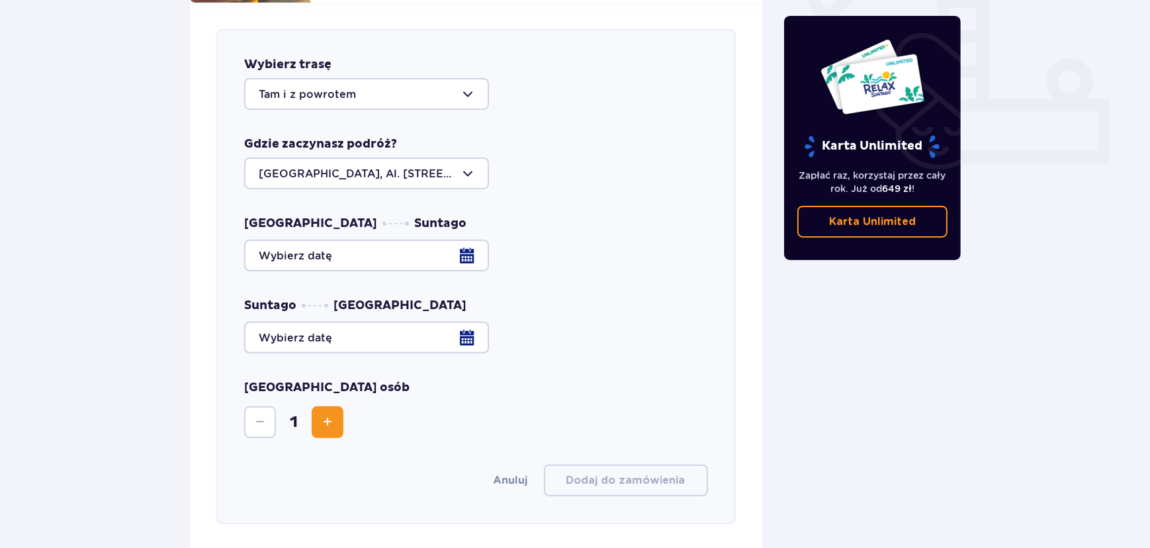
click at [321, 245] on div at bounding box center [476, 255] width 464 height 32
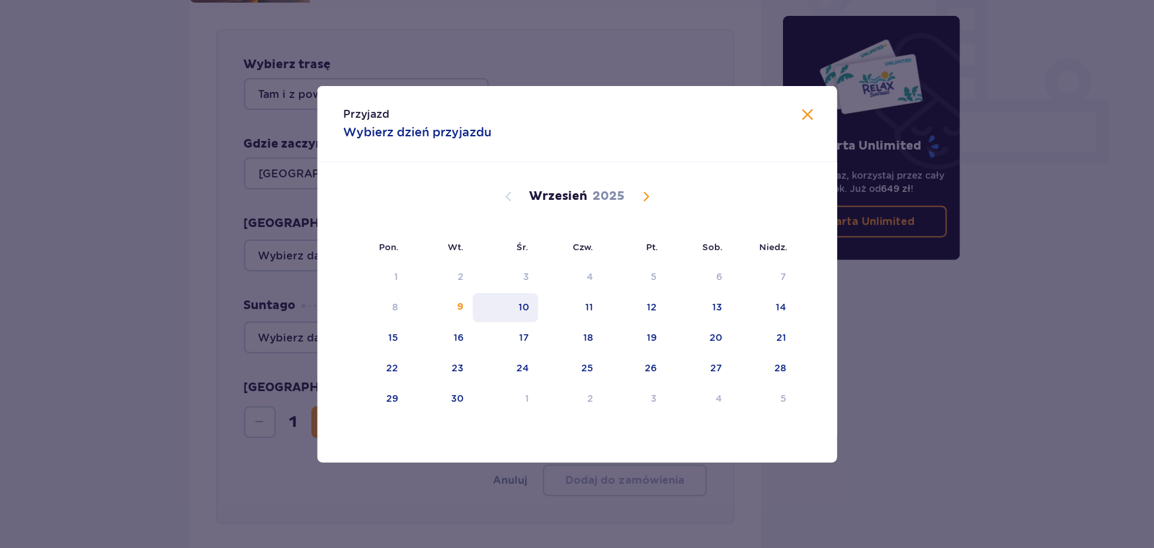
click at [502, 315] on div "10" at bounding box center [505, 307] width 65 height 29
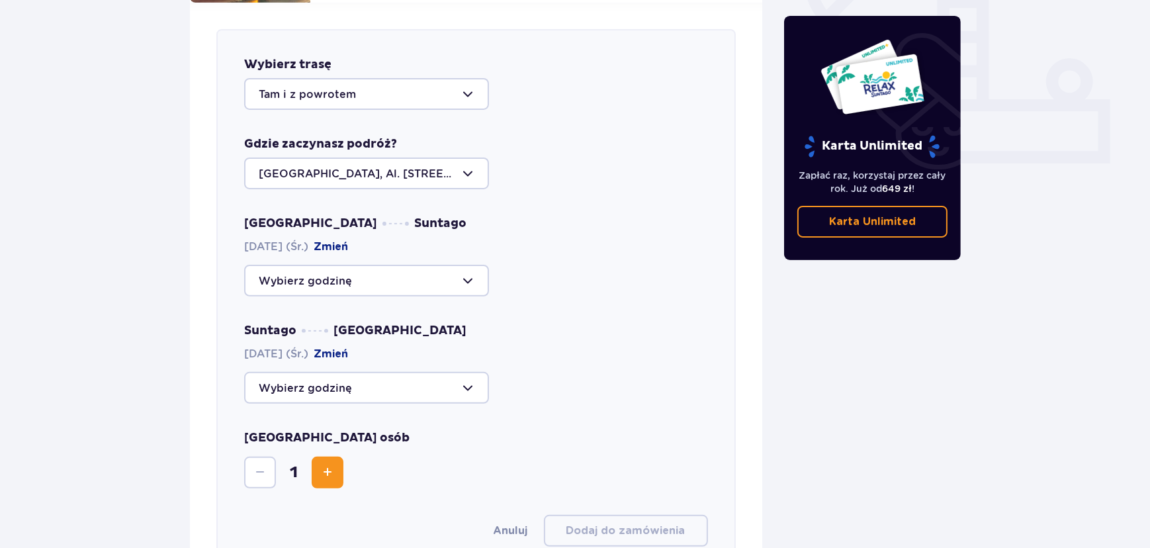
click at [324, 271] on div at bounding box center [366, 281] width 245 height 32
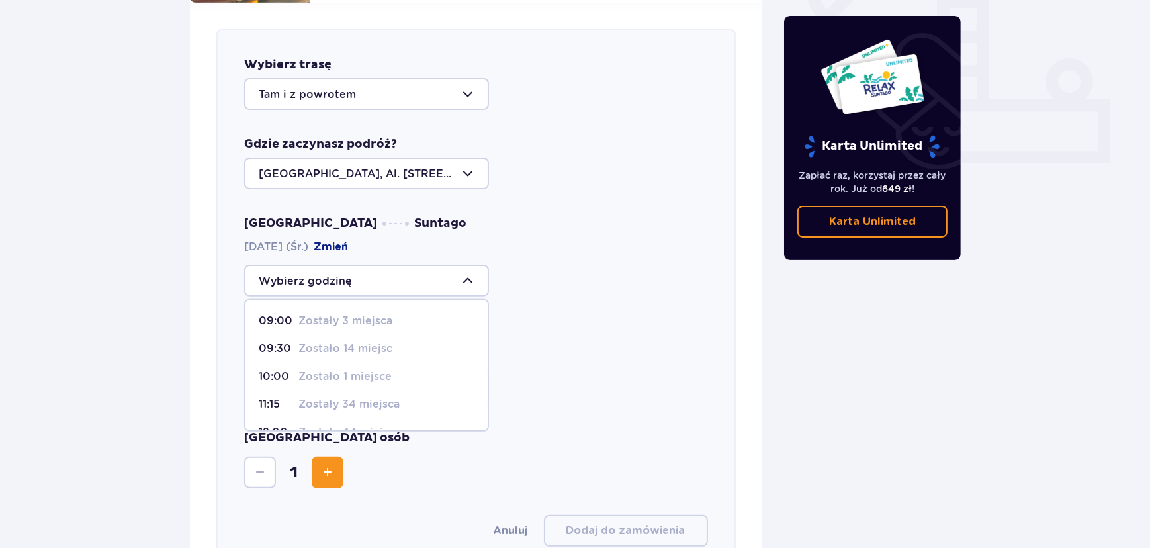
click at [288, 369] on p "10:00" at bounding box center [276, 376] width 34 height 15
type input "10:00"
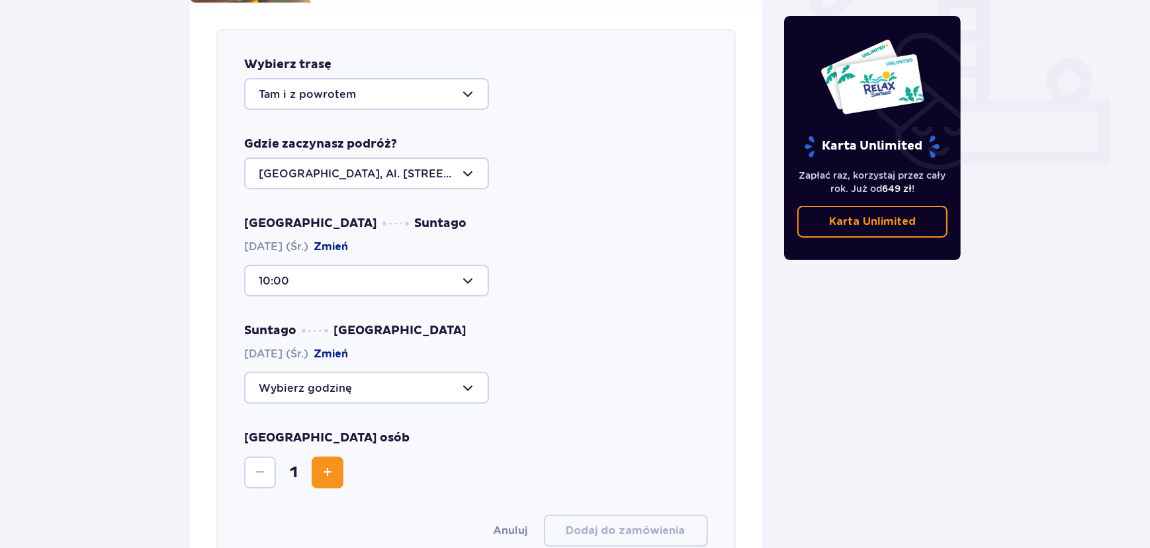
scroll to position [580, 0]
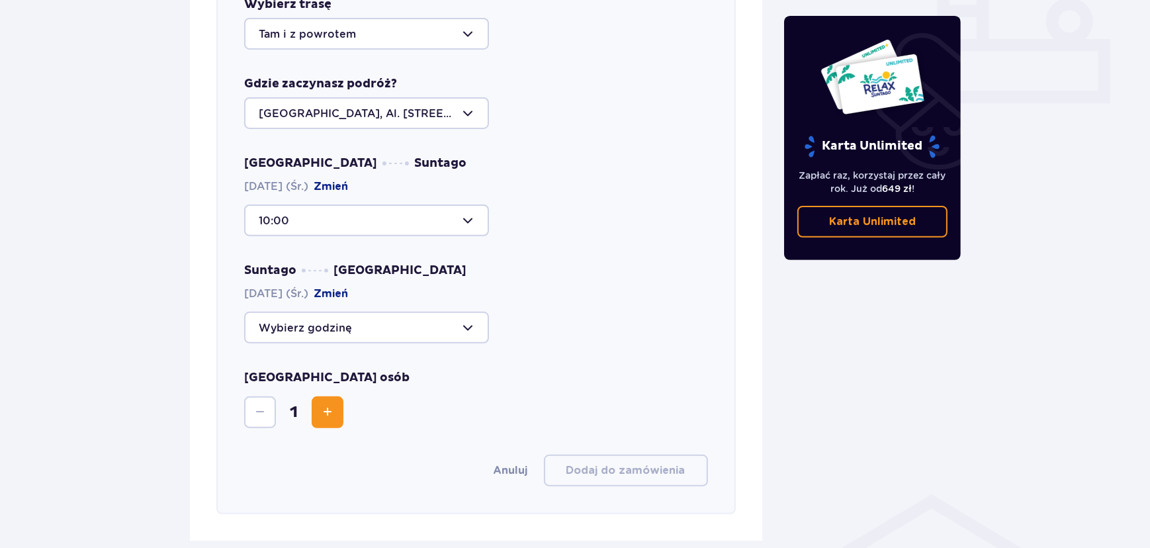
click at [357, 322] on div at bounding box center [366, 328] width 245 height 32
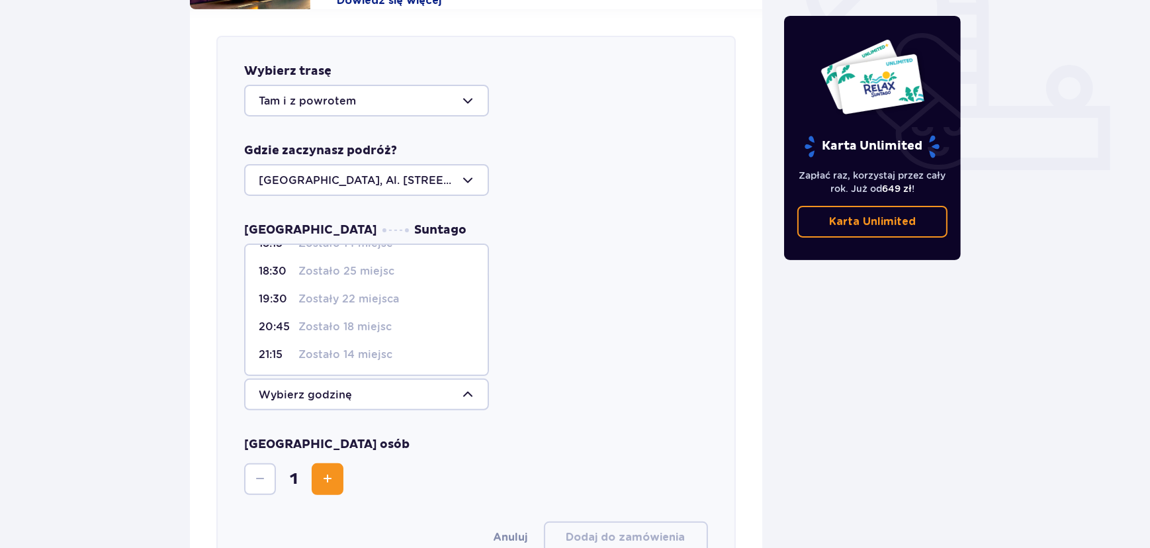
scroll to position [460, 0]
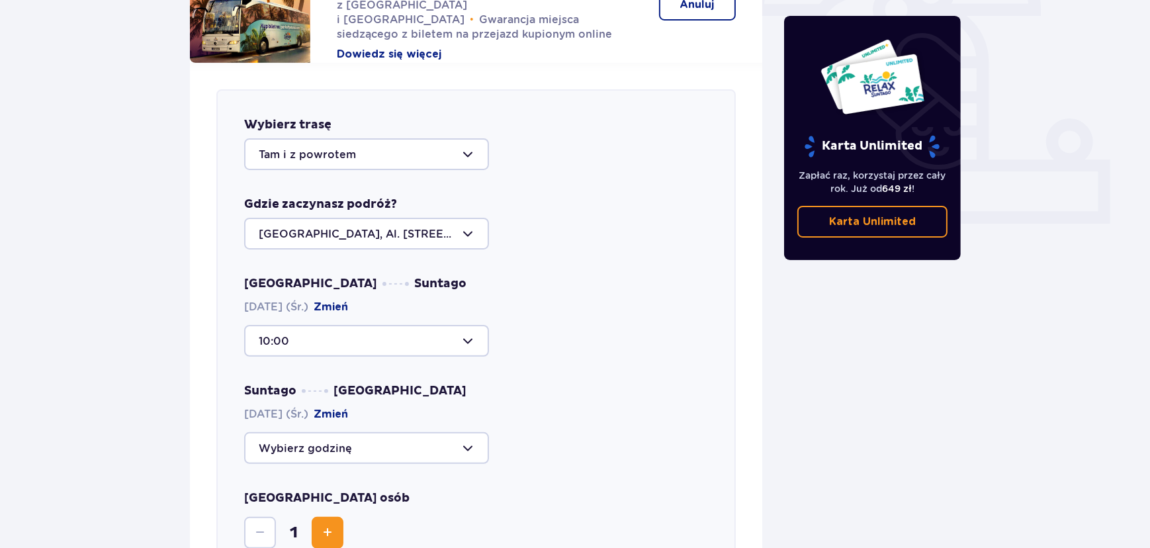
click at [529, 291] on div "Warszawa Suntago 10.09.2025 (Śr.) Zmień 10:00" at bounding box center [476, 316] width 464 height 81
click at [476, 347] on div "Warszawa Suntago 10.09.2025 (Śr.) Zmień 10:00 Suntago Warszawa 10.09.2025 (Śr.)…" at bounding box center [476, 370] width 464 height 188
click at [348, 300] on button "Zmień" at bounding box center [331, 307] width 34 height 15
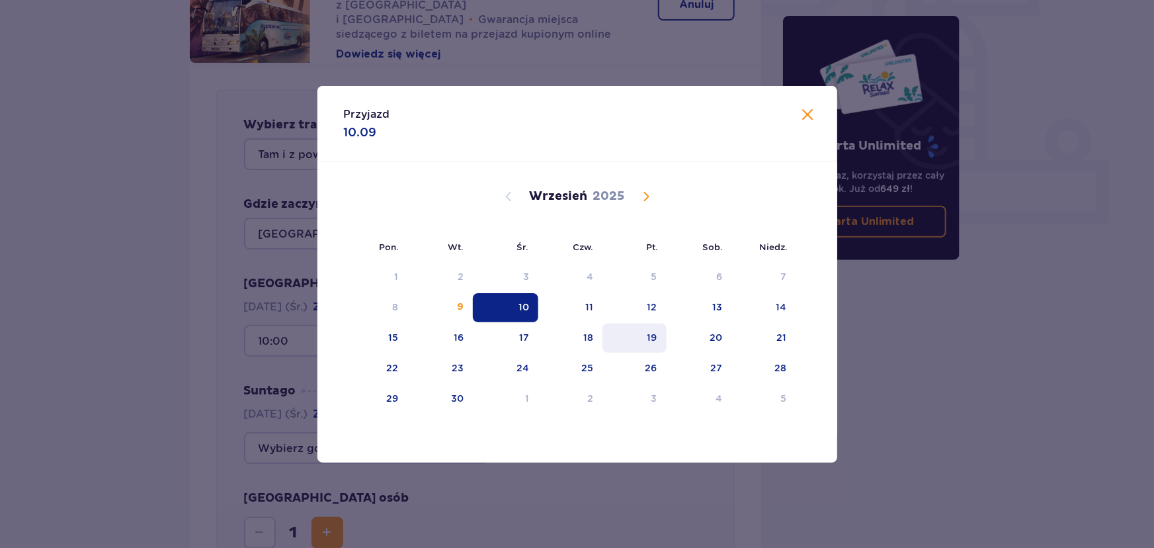
click at [650, 337] on div "19" at bounding box center [653, 337] width 10 height 13
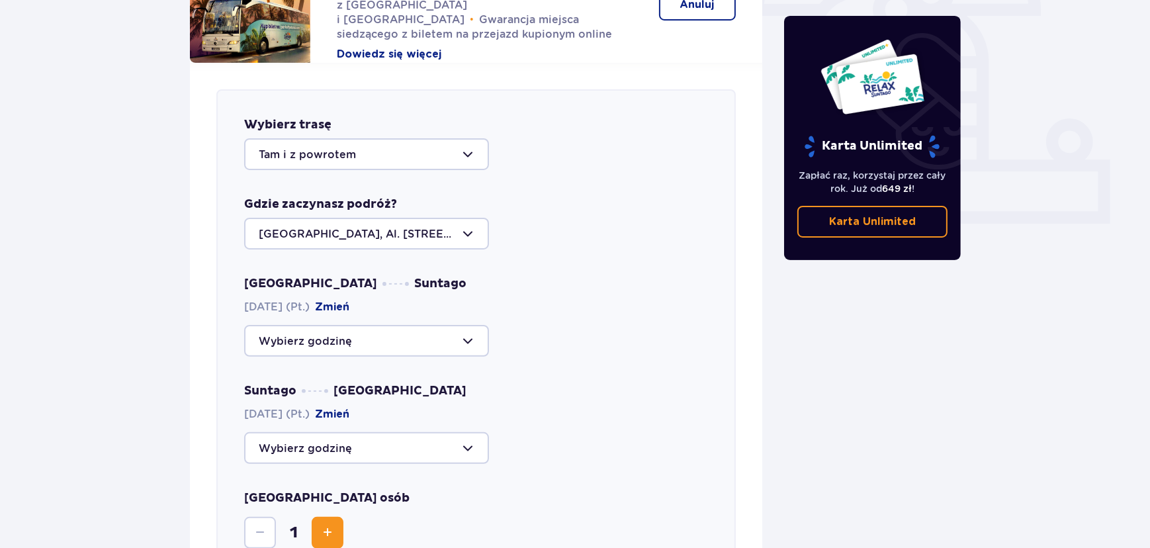
click at [353, 325] on div at bounding box center [366, 341] width 245 height 32
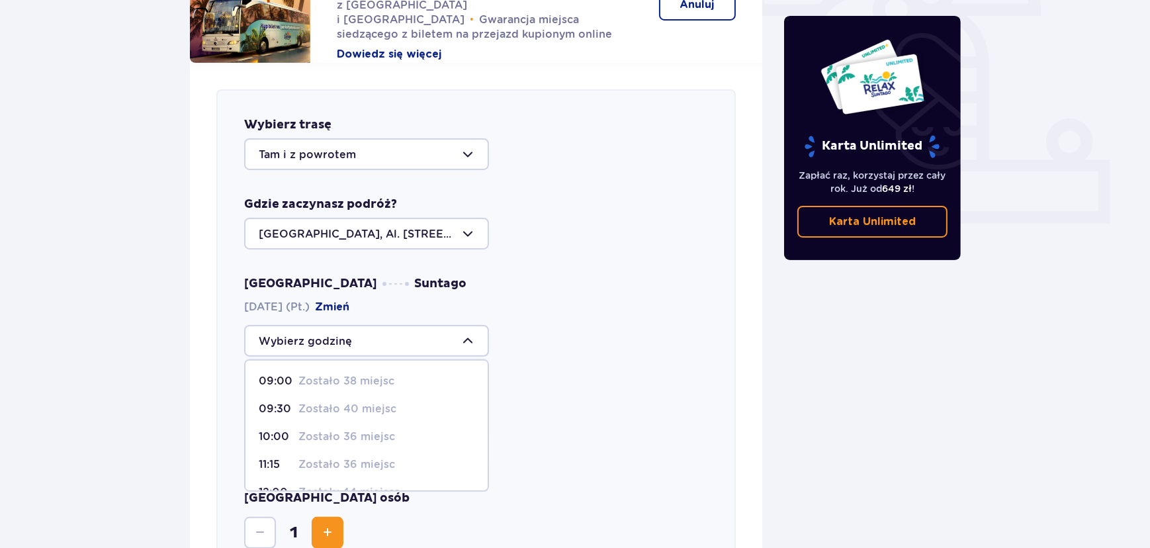
click at [280, 429] on p "10:00" at bounding box center [276, 436] width 34 height 15
type input "10:00"
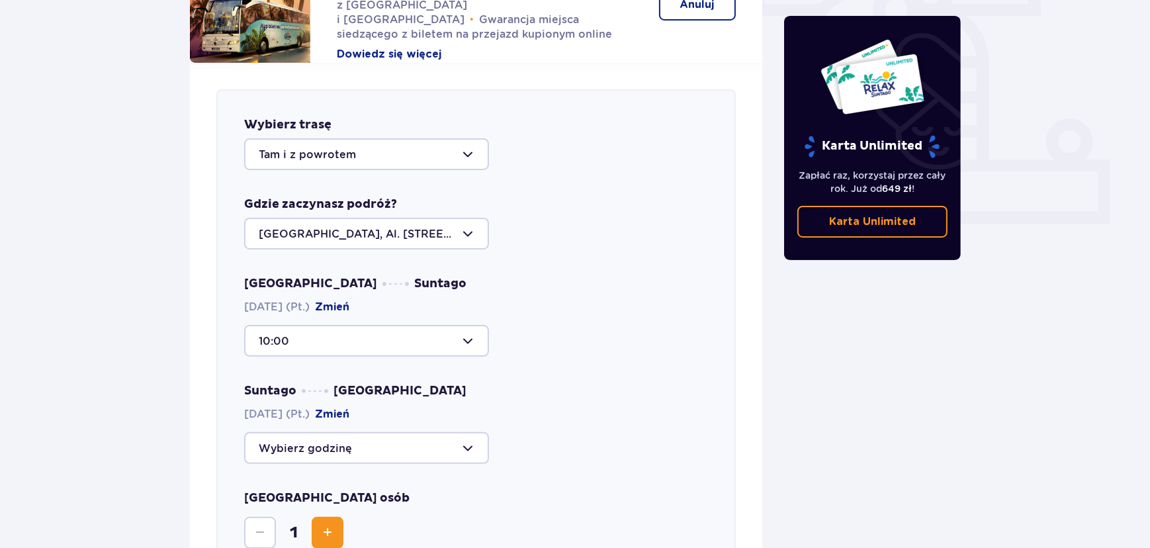
click at [303, 432] on div at bounding box center [366, 448] width 245 height 32
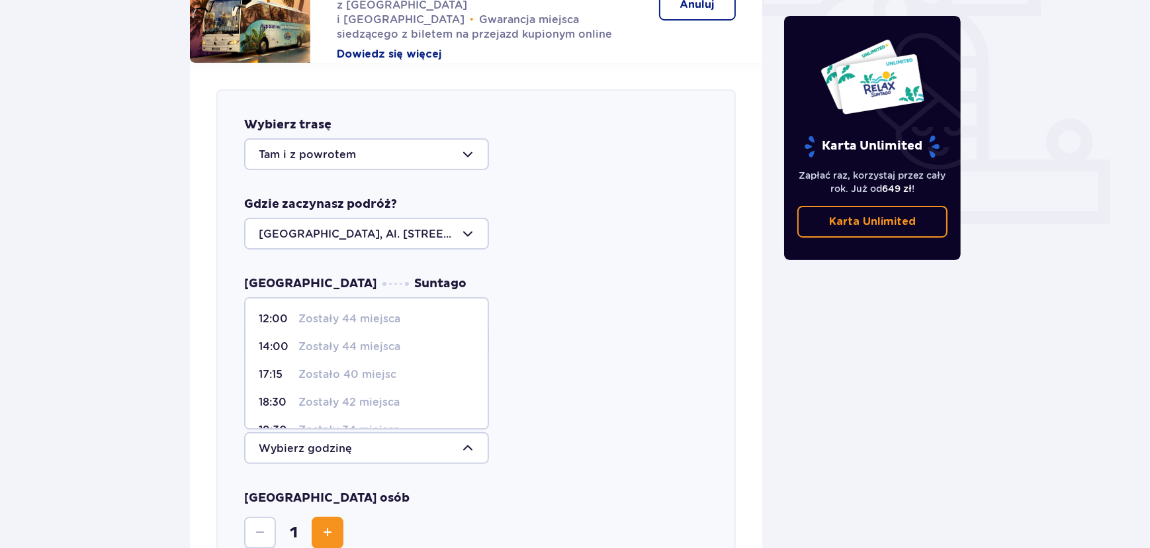
click at [280, 341] on span "14:00 Zostały 44 miejsca" at bounding box center [366, 347] width 242 height 28
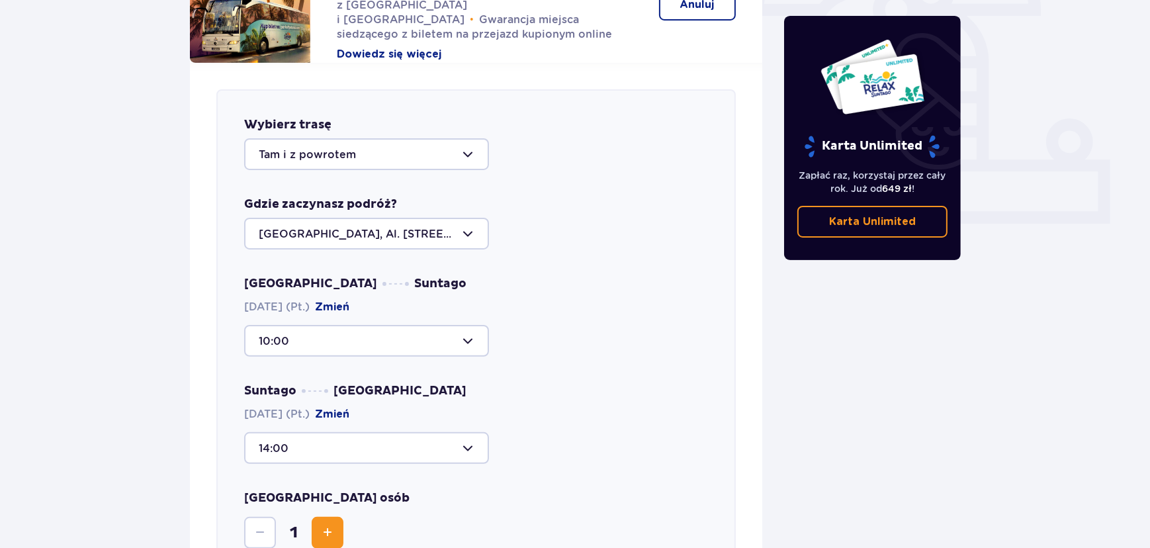
click at [290, 451] on div "Wybierz trasę Tam i z powrotem Gdzie zaczynasz podróż? Warszawa, Al. Jerozolims…" at bounding box center [475, 361] width 519 height 545
click at [290, 443] on div at bounding box center [366, 448] width 245 height 32
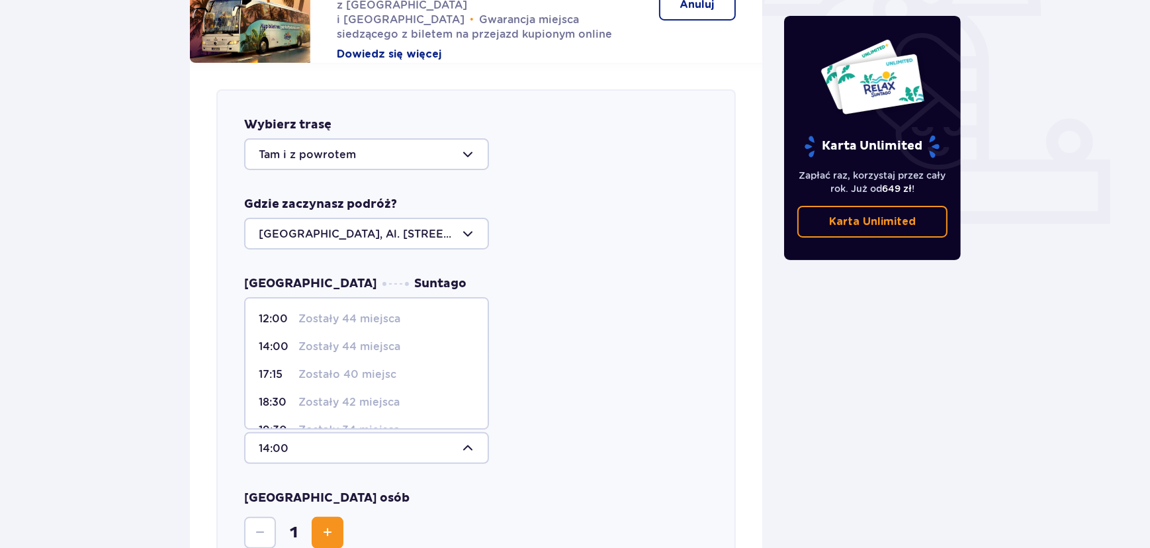
click at [286, 367] on p "17:15" at bounding box center [276, 374] width 34 height 15
type input "17:15"
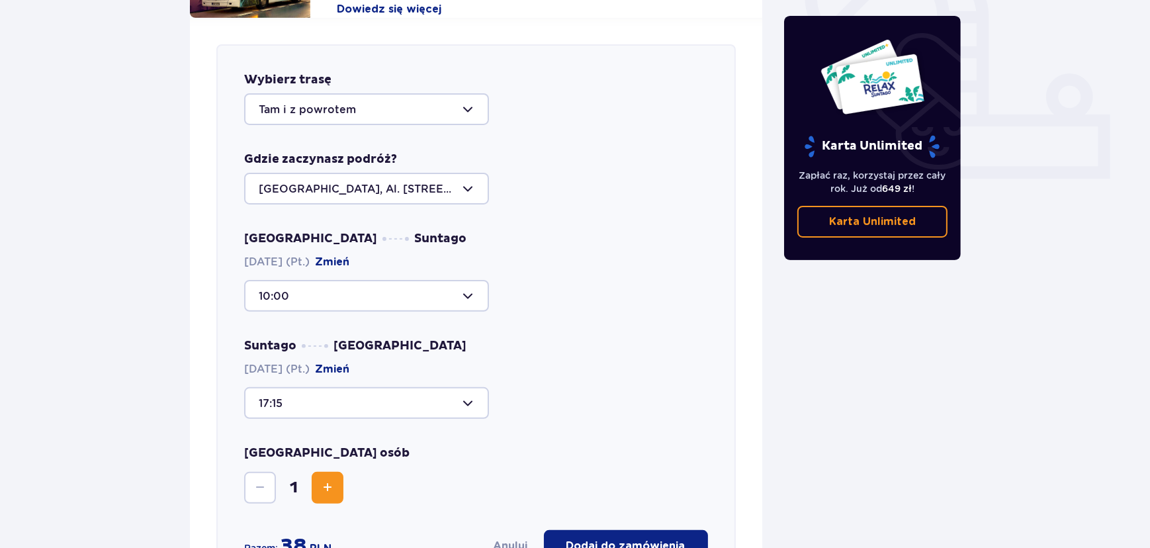
scroll to position [580, 0]
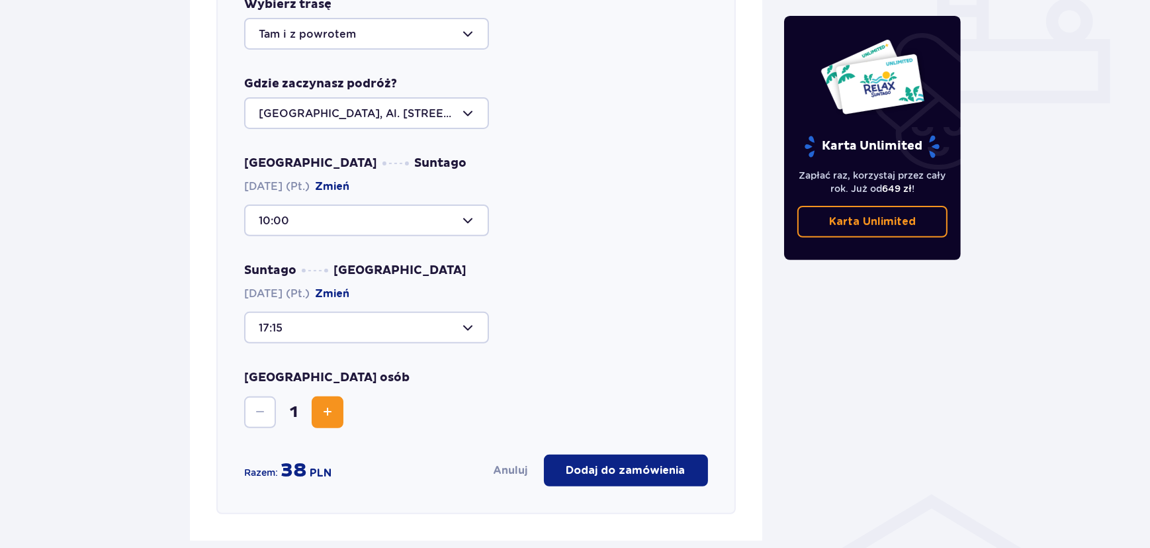
click at [628, 463] on p "Dodaj do zamówienia" at bounding box center [625, 470] width 119 height 15
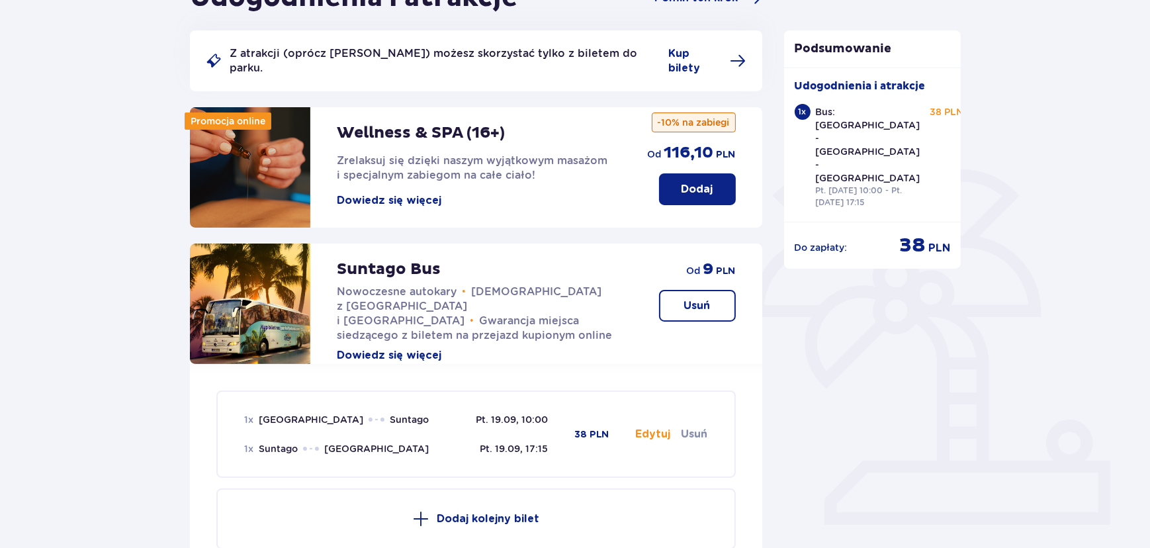
click at [693, 298] on p "Usuń" at bounding box center [697, 305] width 26 height 15
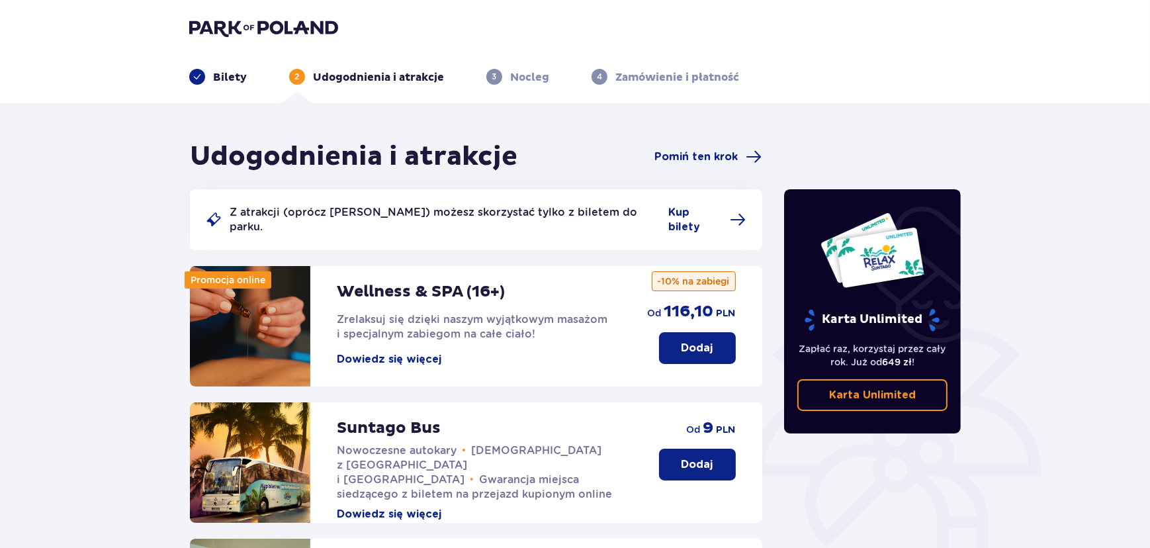
scroll to position [0, 0]
